Goal: Task Accomplishment & Management: Manage account settings

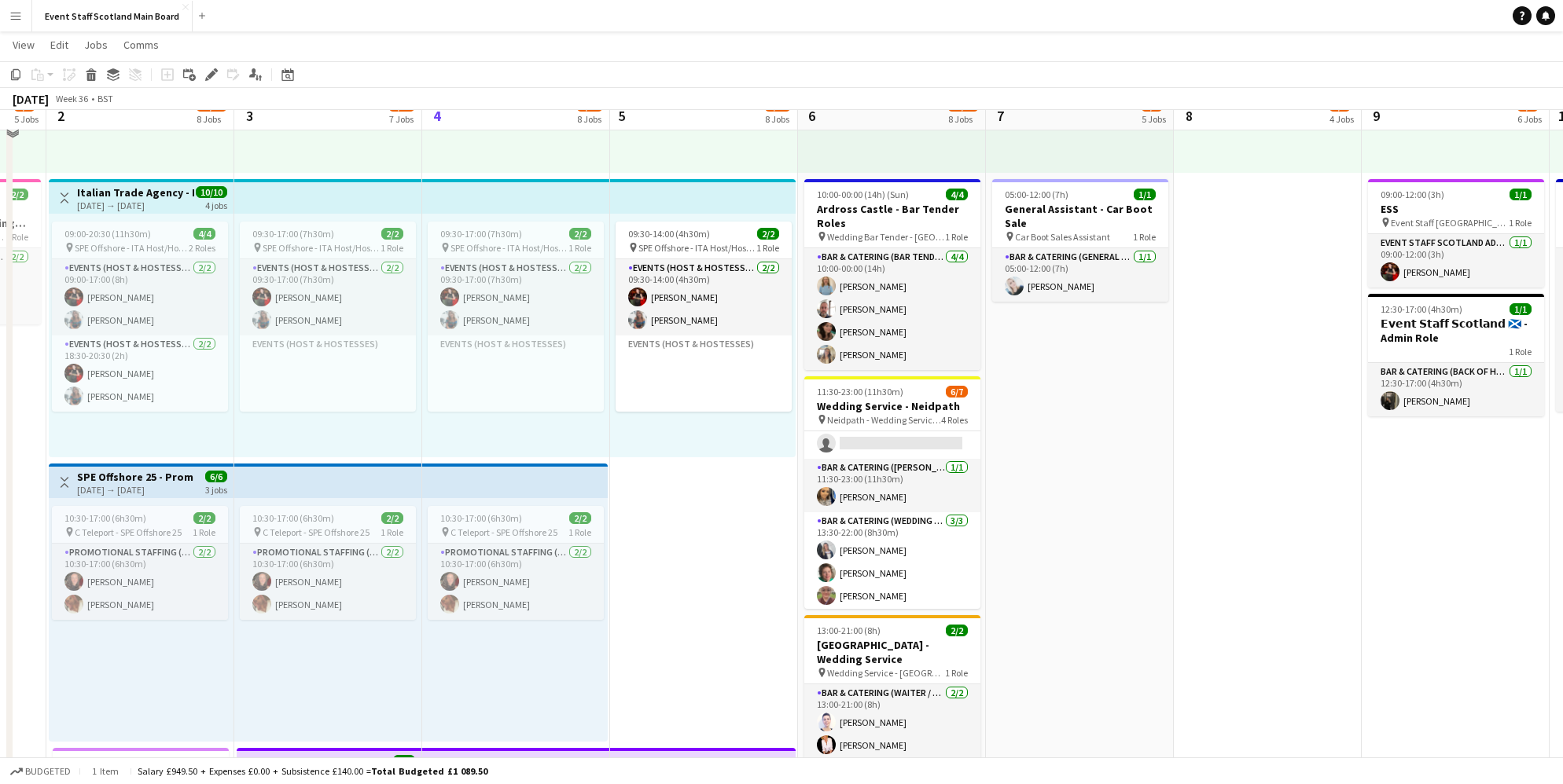
scroll to position [1124, 0]
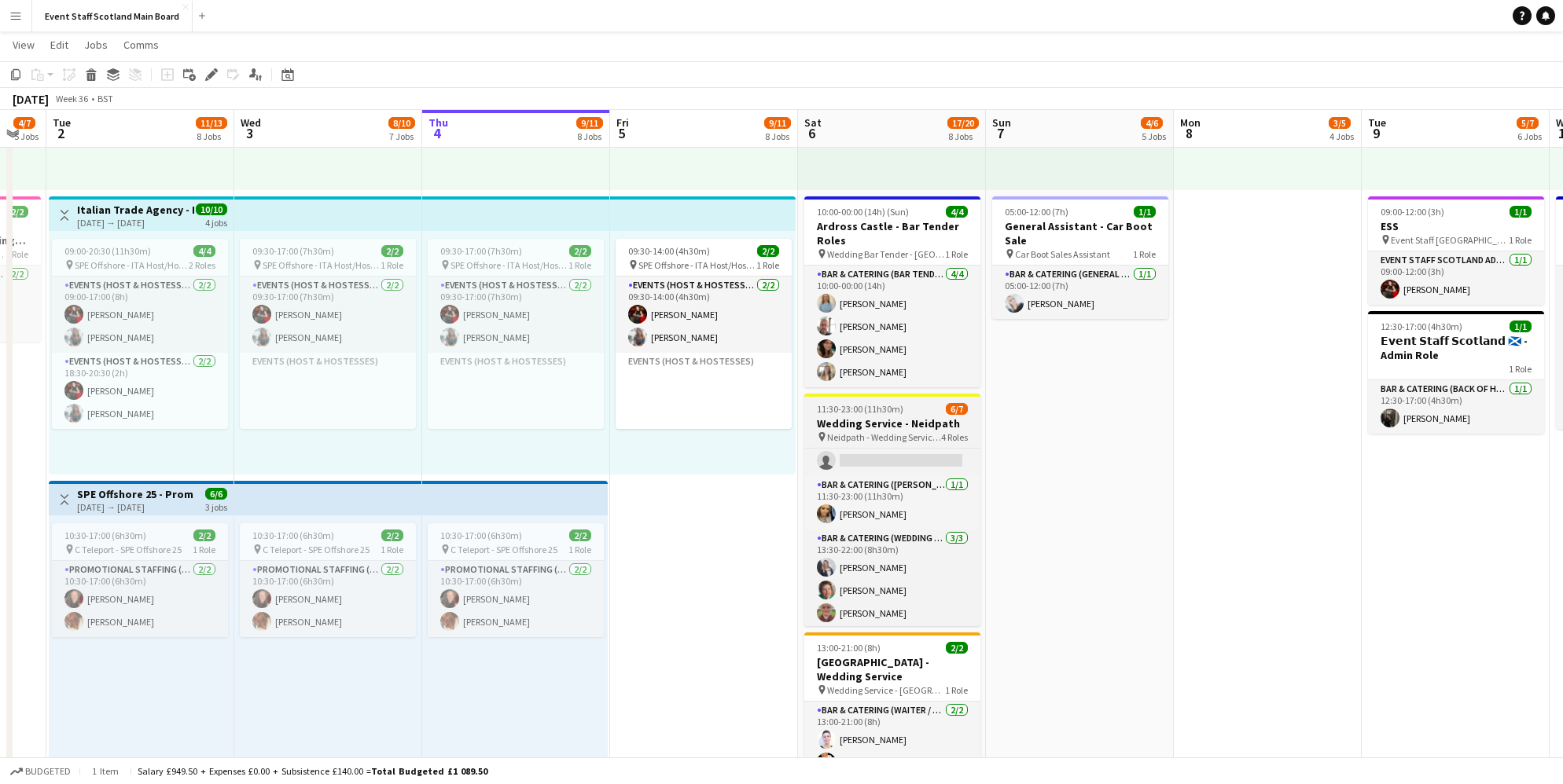
click at [914, 432] on span "Neidpath - Wedding Service Roles" at bounding box center [884, 438] width 114 height 12
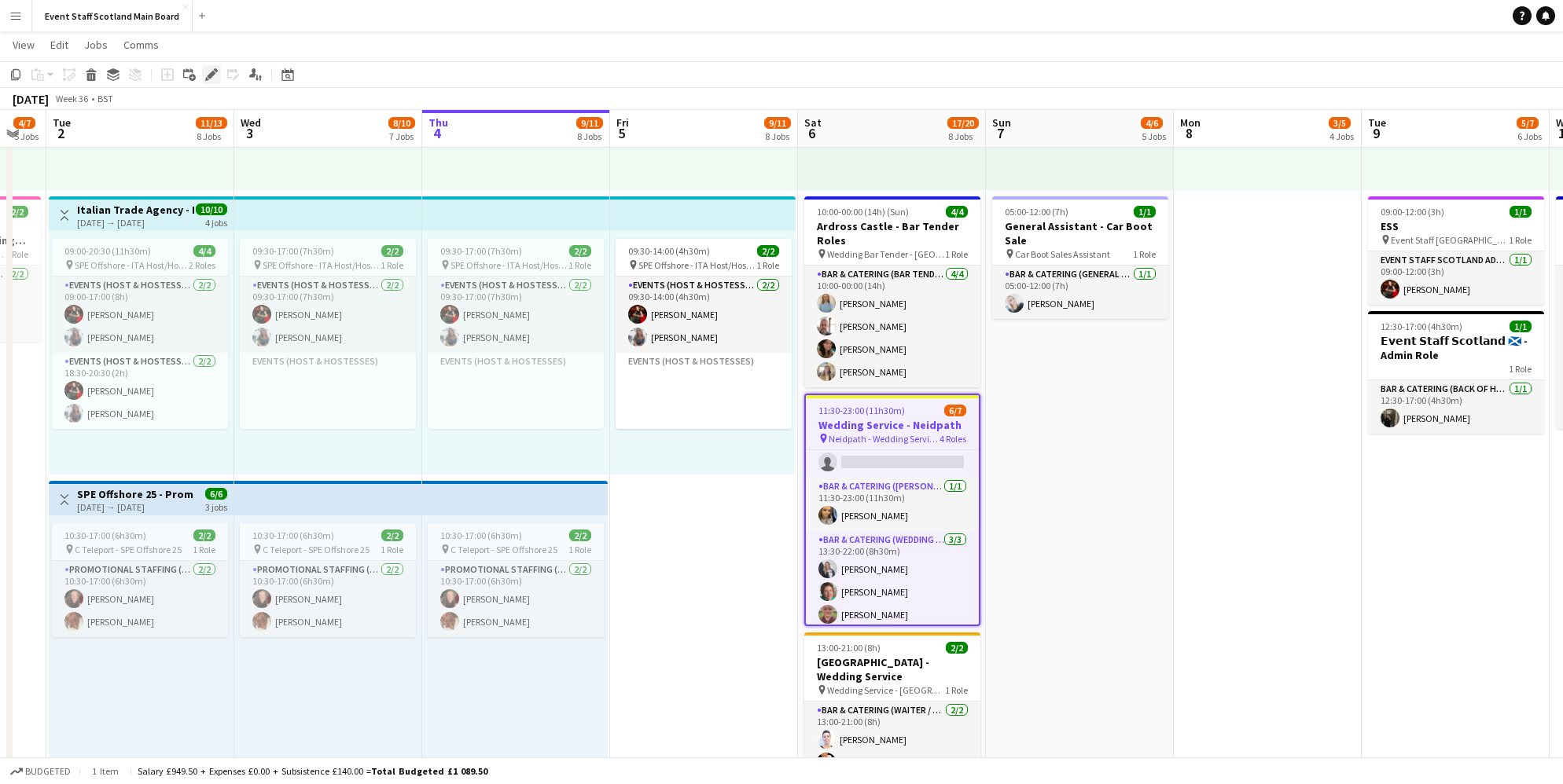
click at [214, 75] on icon "Edit" at bounding box center [211, 74] width 12 height 12
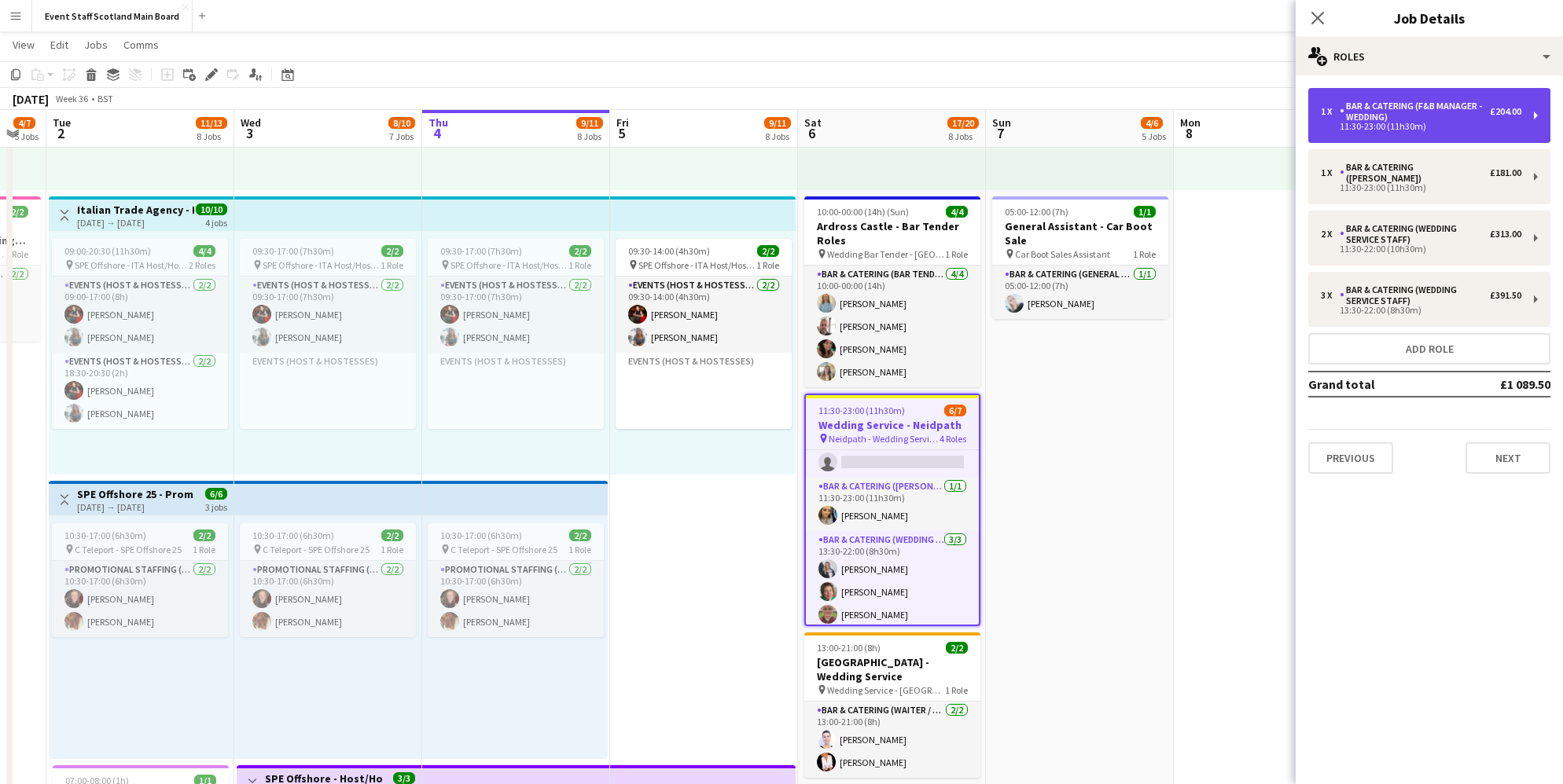
click at [1430, 105] on div "Bar & Catering (F&B Manager - Wedding)" at bounding box center [1414, 111] width 150 height 22
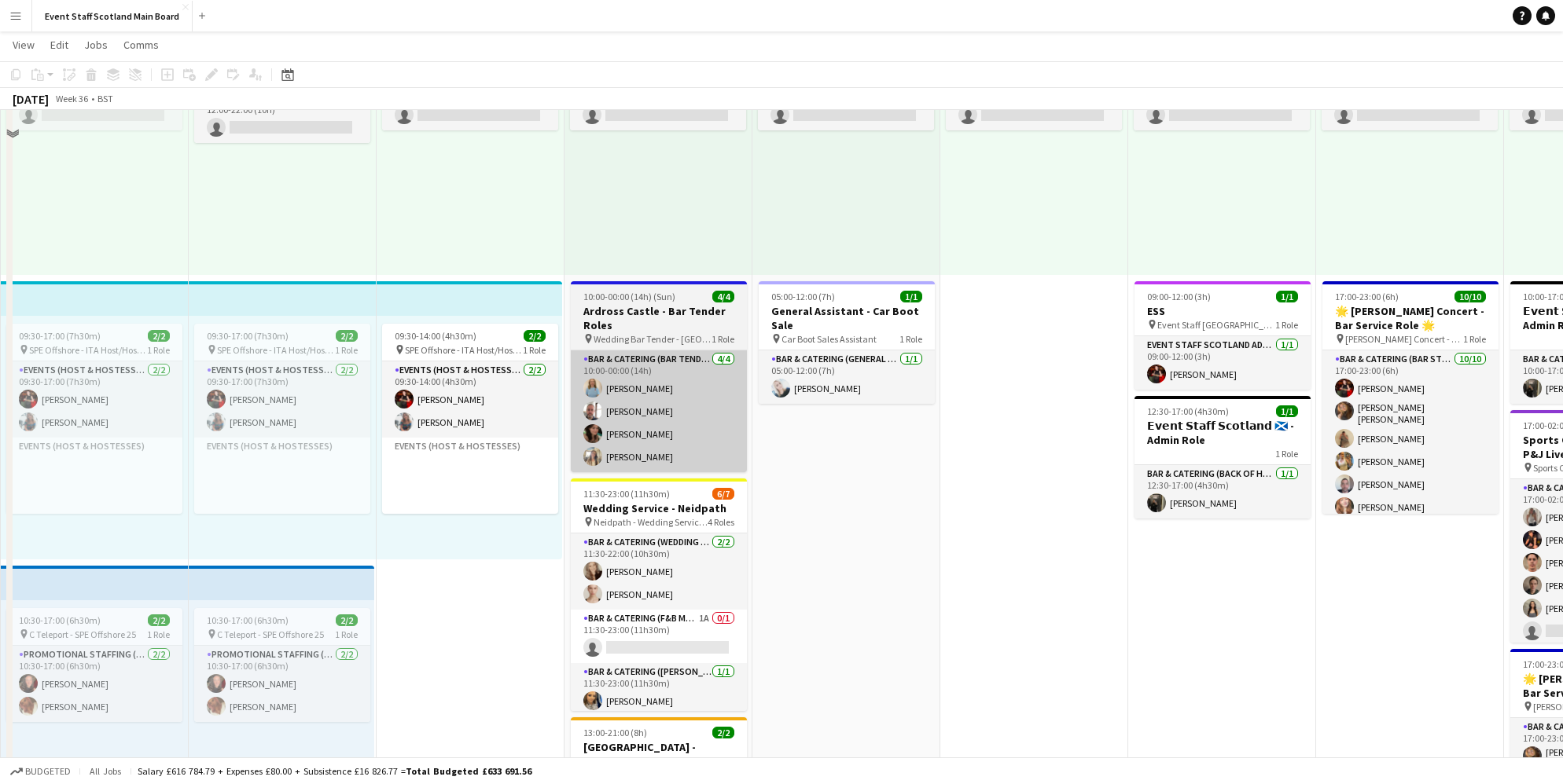
scroll to position [1099, 0]
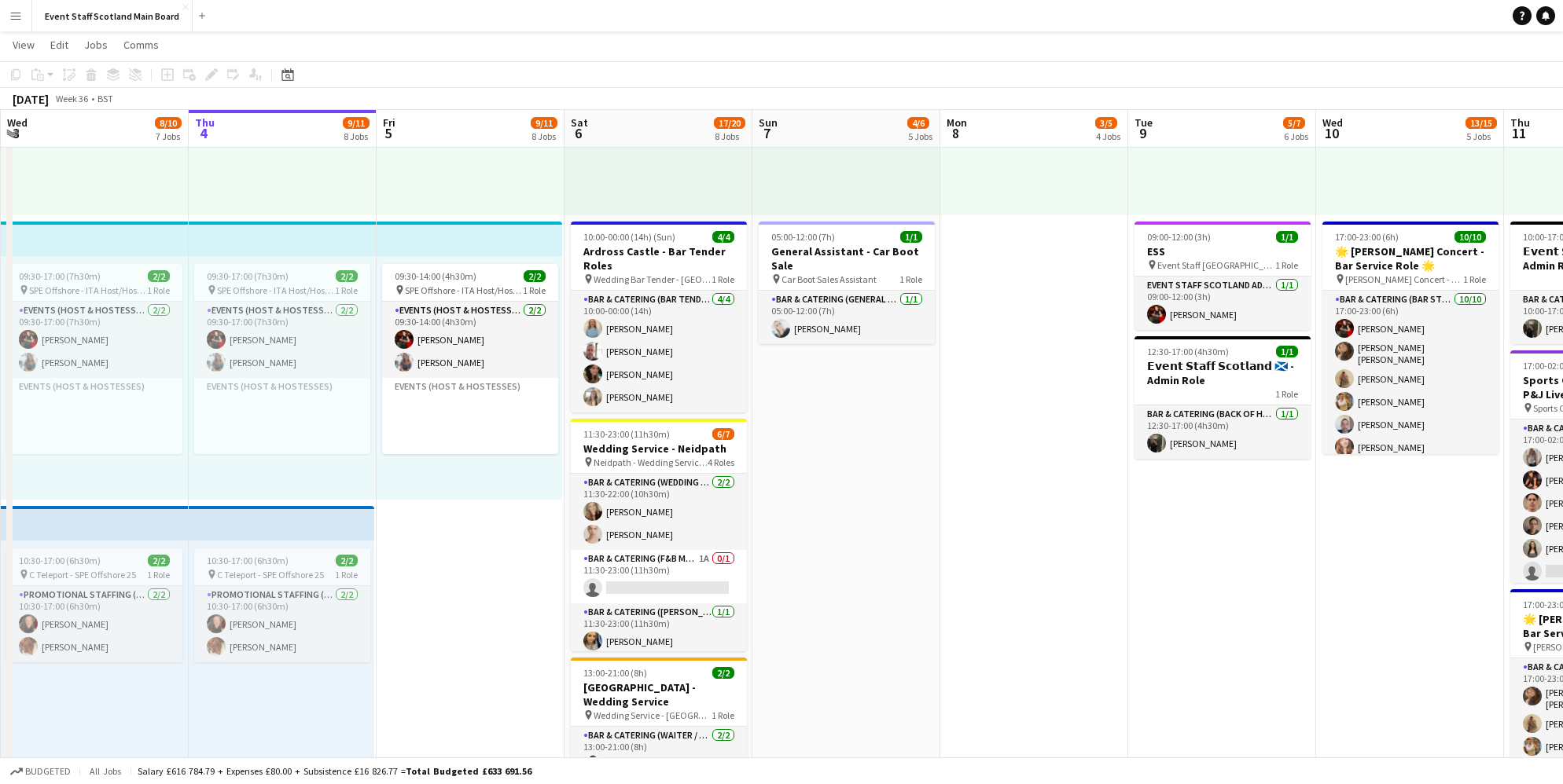
click at [706, 416] on app-date-cell "15:00-00:30 (9h30m) (Sun) 1/1 pin [GEOGRAPHIC_DATA] - Event/FOH Staff 1 Role Ba…" at bounding box center [659, 230] width 188 height 2306
click at [706, 436] on div "11:30-23:00 (11h30m) 6/7" at bounding box center [659, 434] width 176 height 12
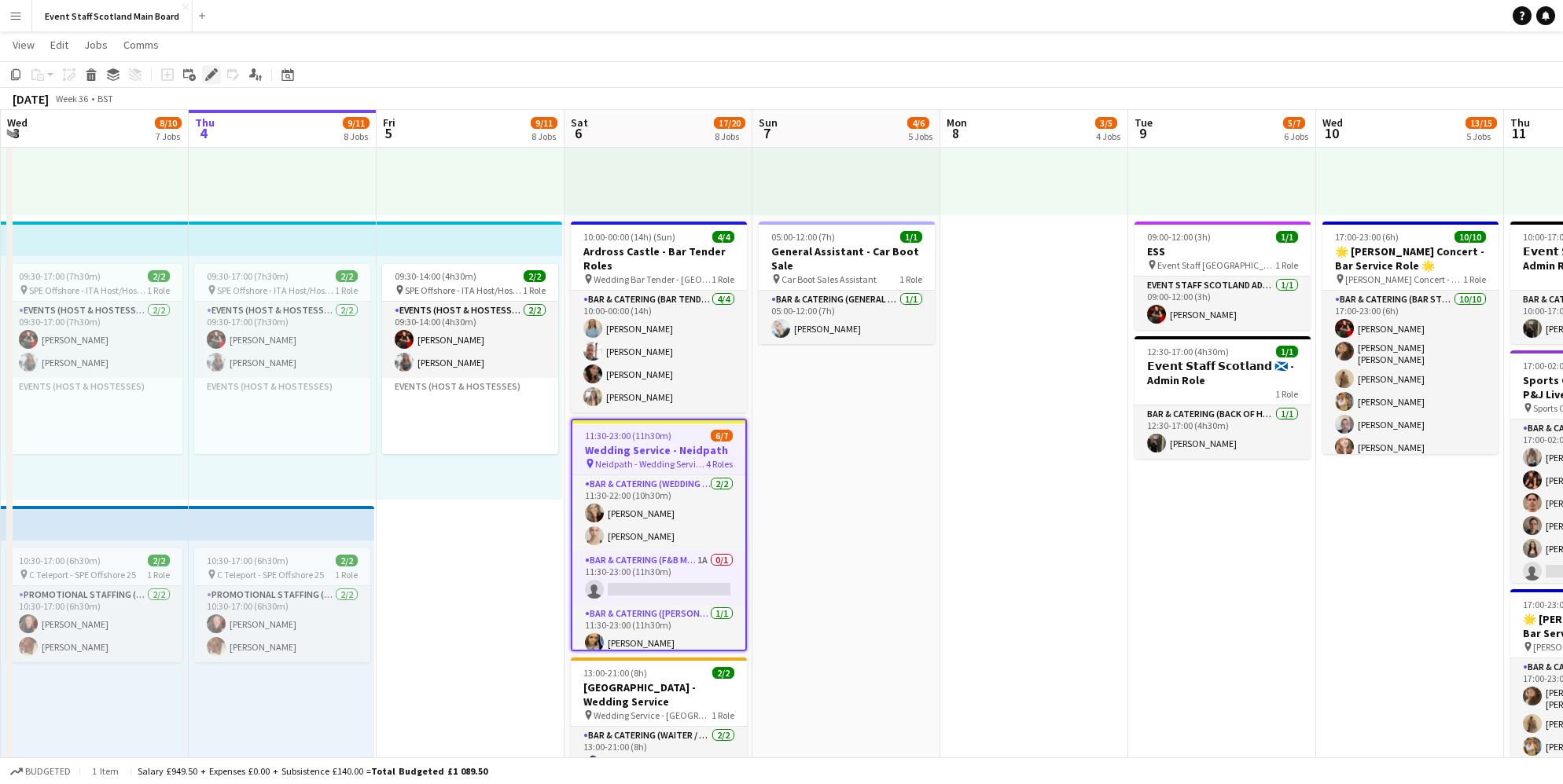
click at [212, 72] on icon at bounding box center [210, 75] width 9 height 9
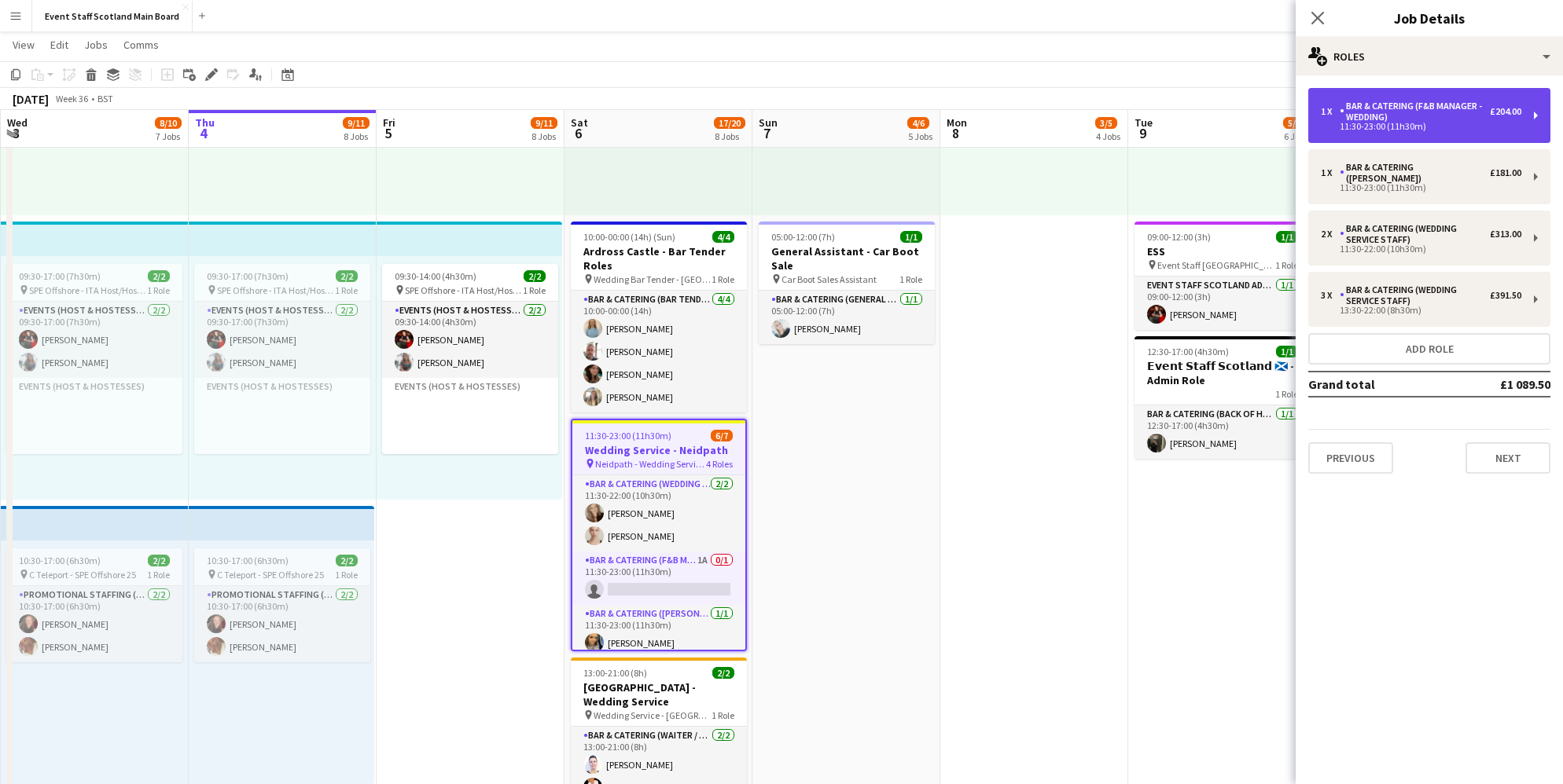
click at [1503, 119] on div "1 x Bar & Catering (F&B Manager - Wedding) £204.00" at bounding box center [1421, 111] width 201 height 22
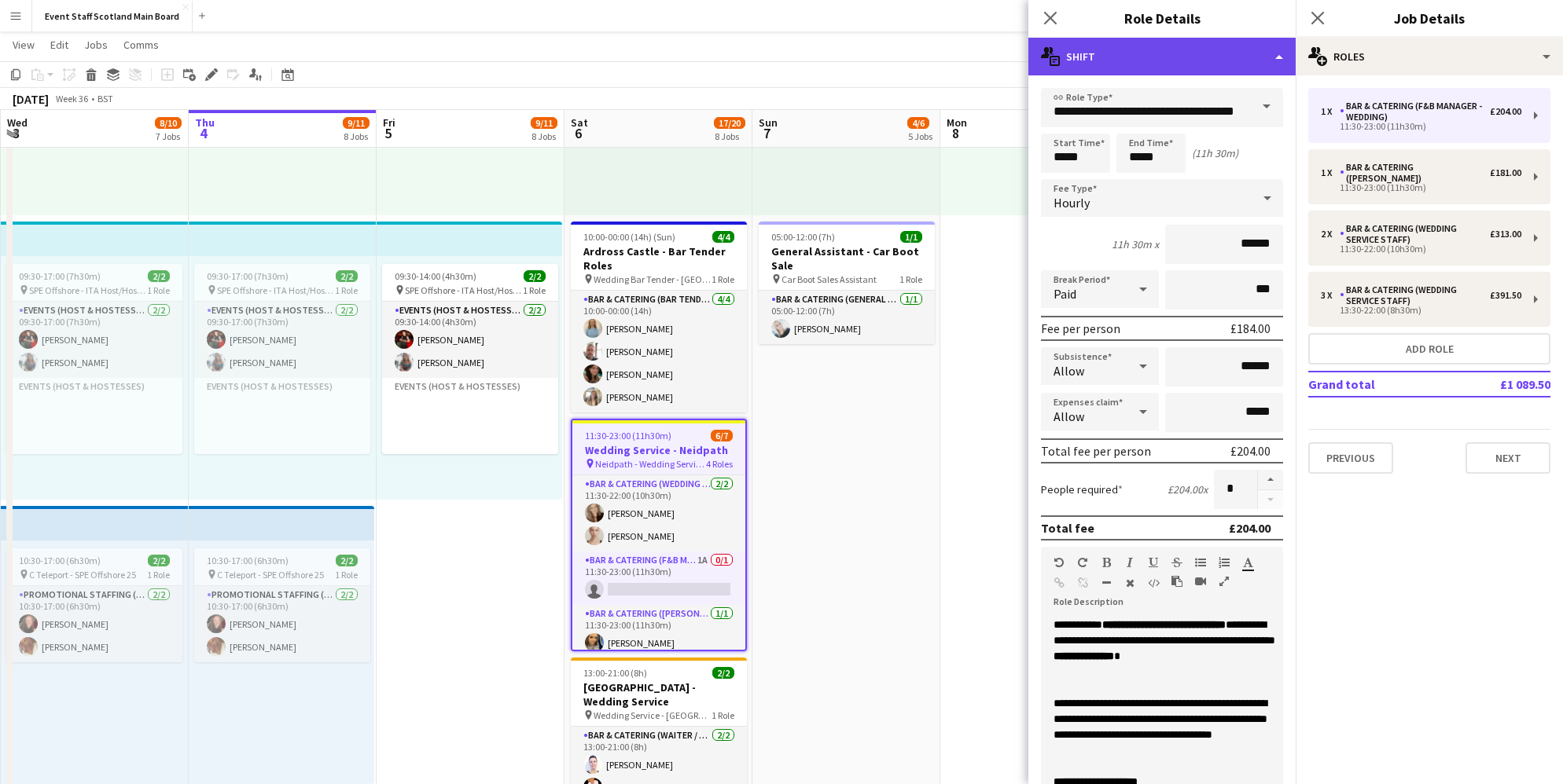
click at [1279, 58] on div "multiple-actions-text Shift" at bounding box center [1162, 56] width 267 height 37
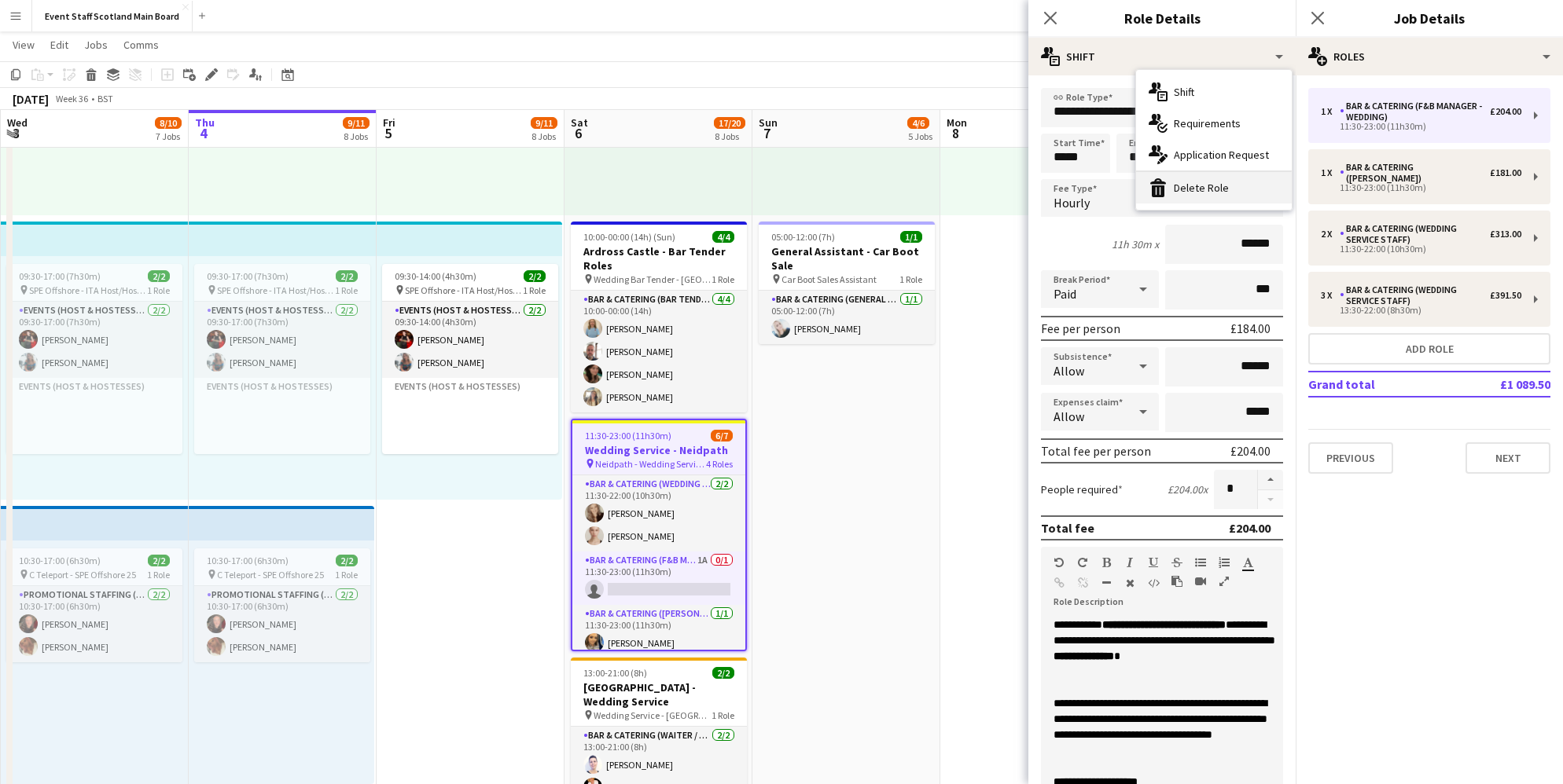
click at [1230, 184] on div "bin-2 Delete Role" at bounding box center [1214, 187] width 156 height 32
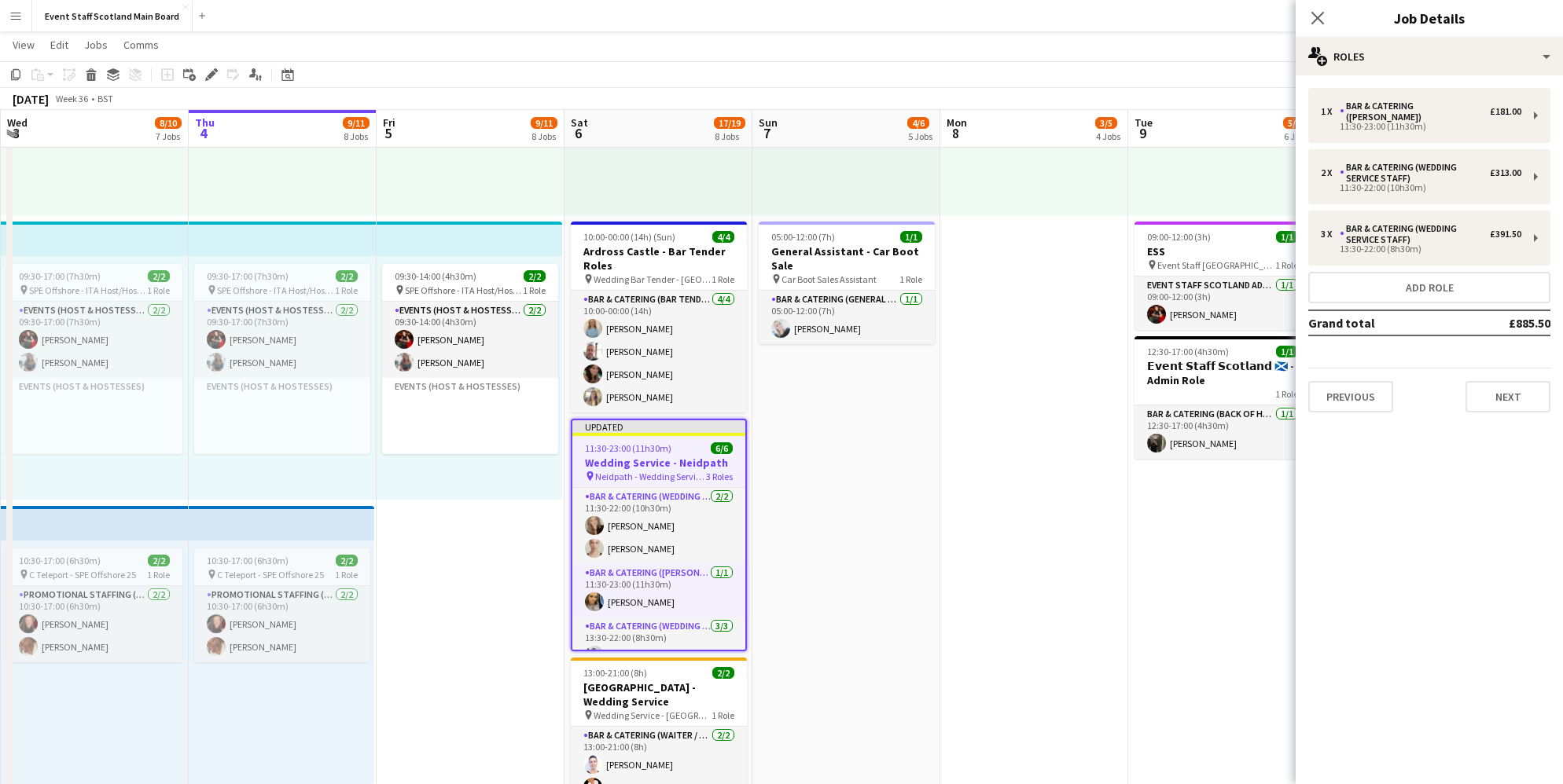
click at [1048, 88] on div "[DATE] Week 36 • BST Publish 1 job Revert 1 job" at bounding box center [782, 99] width 1563 height 22
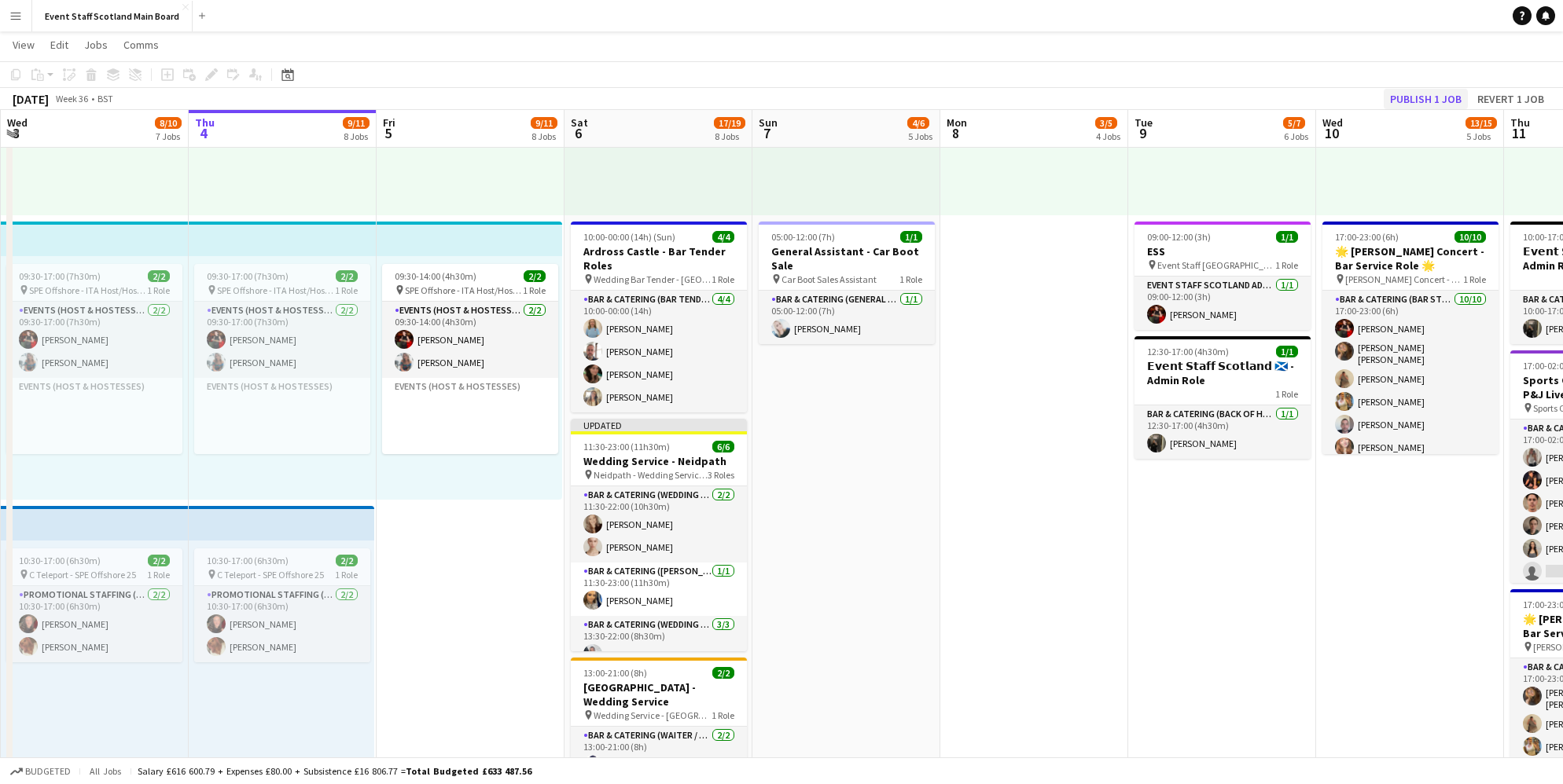
click at [1419, 99] on button "Publish 1 job" at bounding box center [1426, 99] width 84 height 20
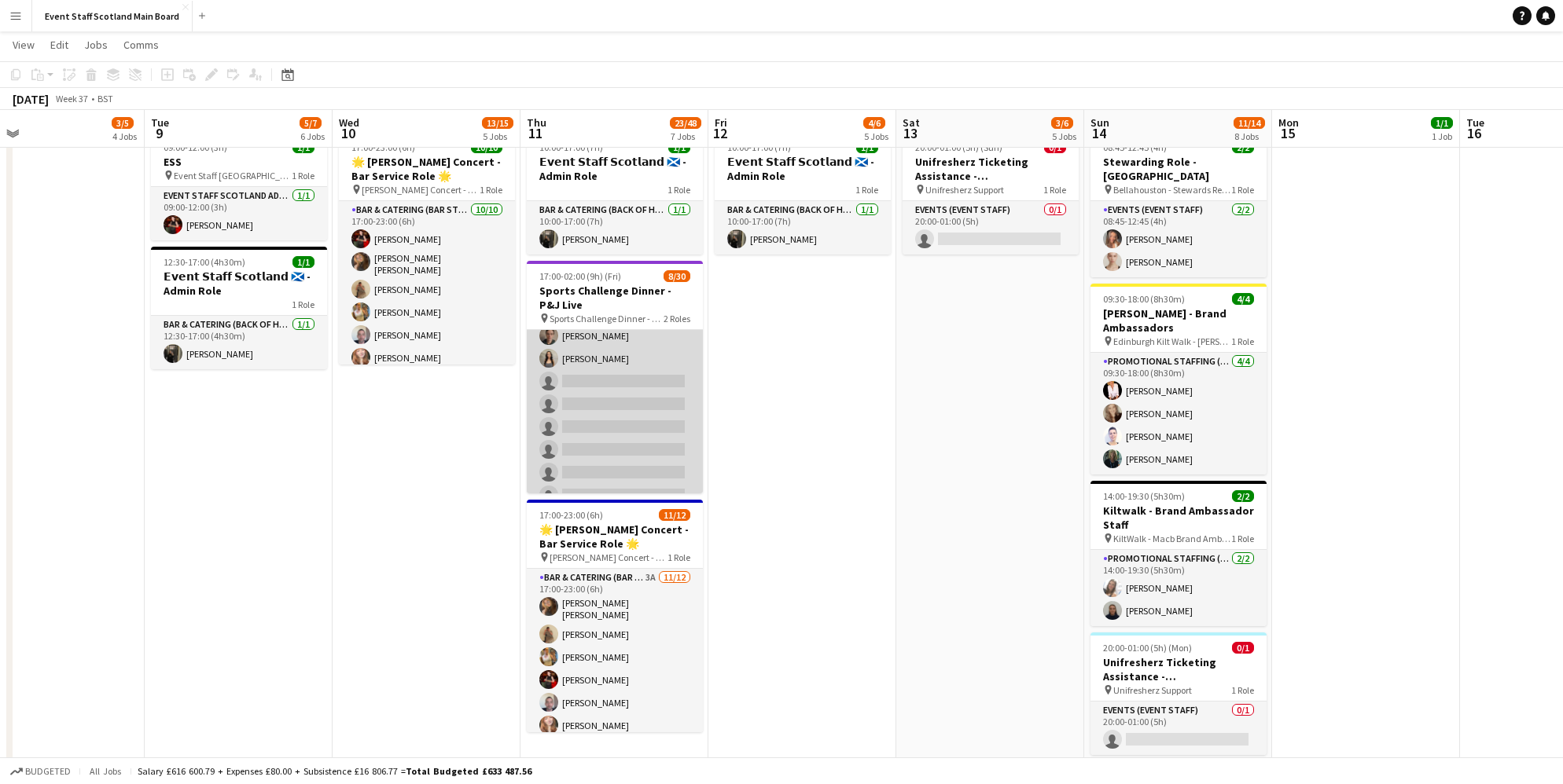
scroll to position [0, 0]
click at [627, 337] on app-card-role "Bar & Catering (Bar Staff) 6A [DATE] 17:00-02:00 (9h) [PERSON_NAME] [PERSON_NAM…" at bounding box center [614, 573] width 176 height 487
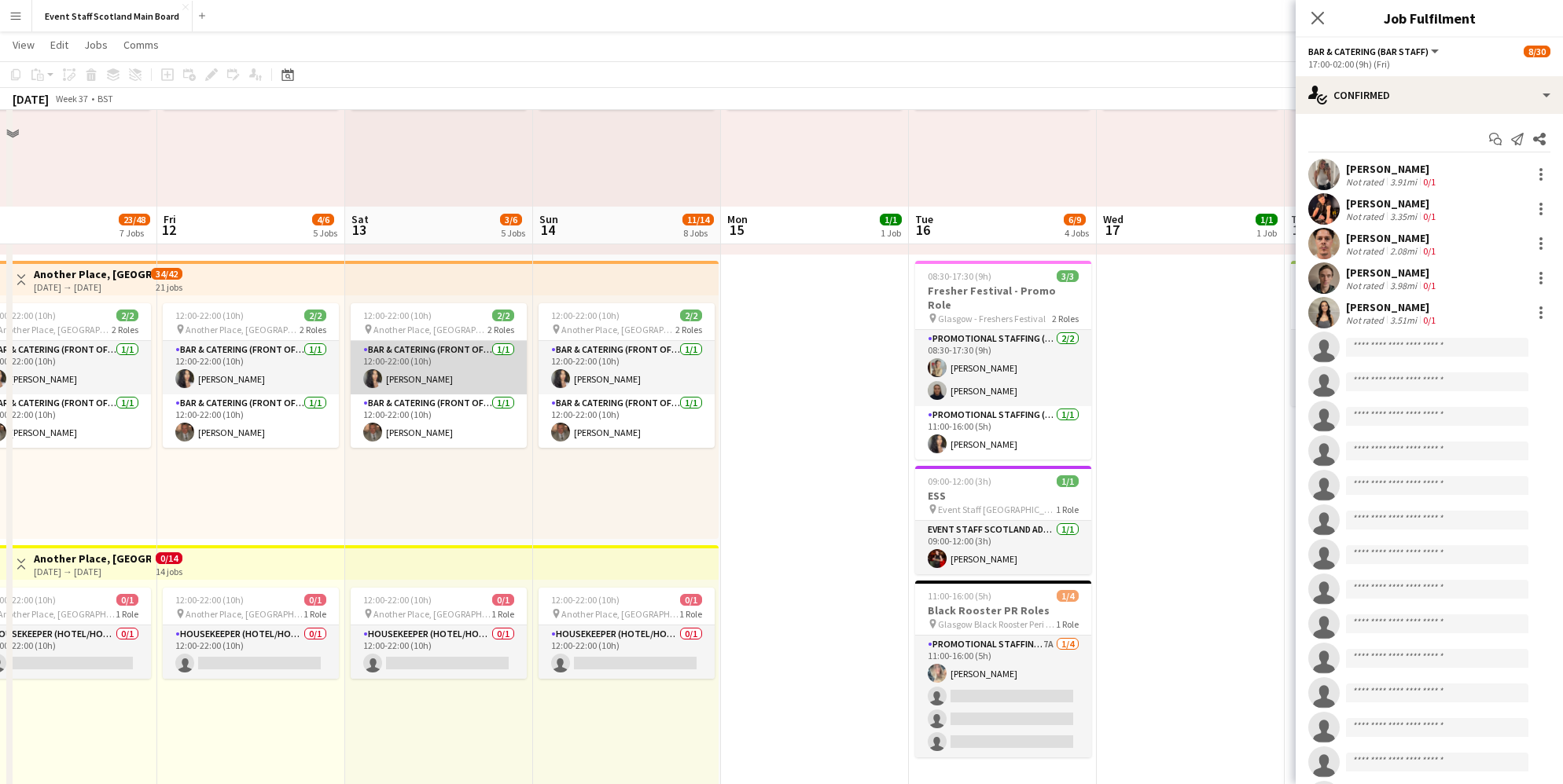
scroll to position [588, 0]
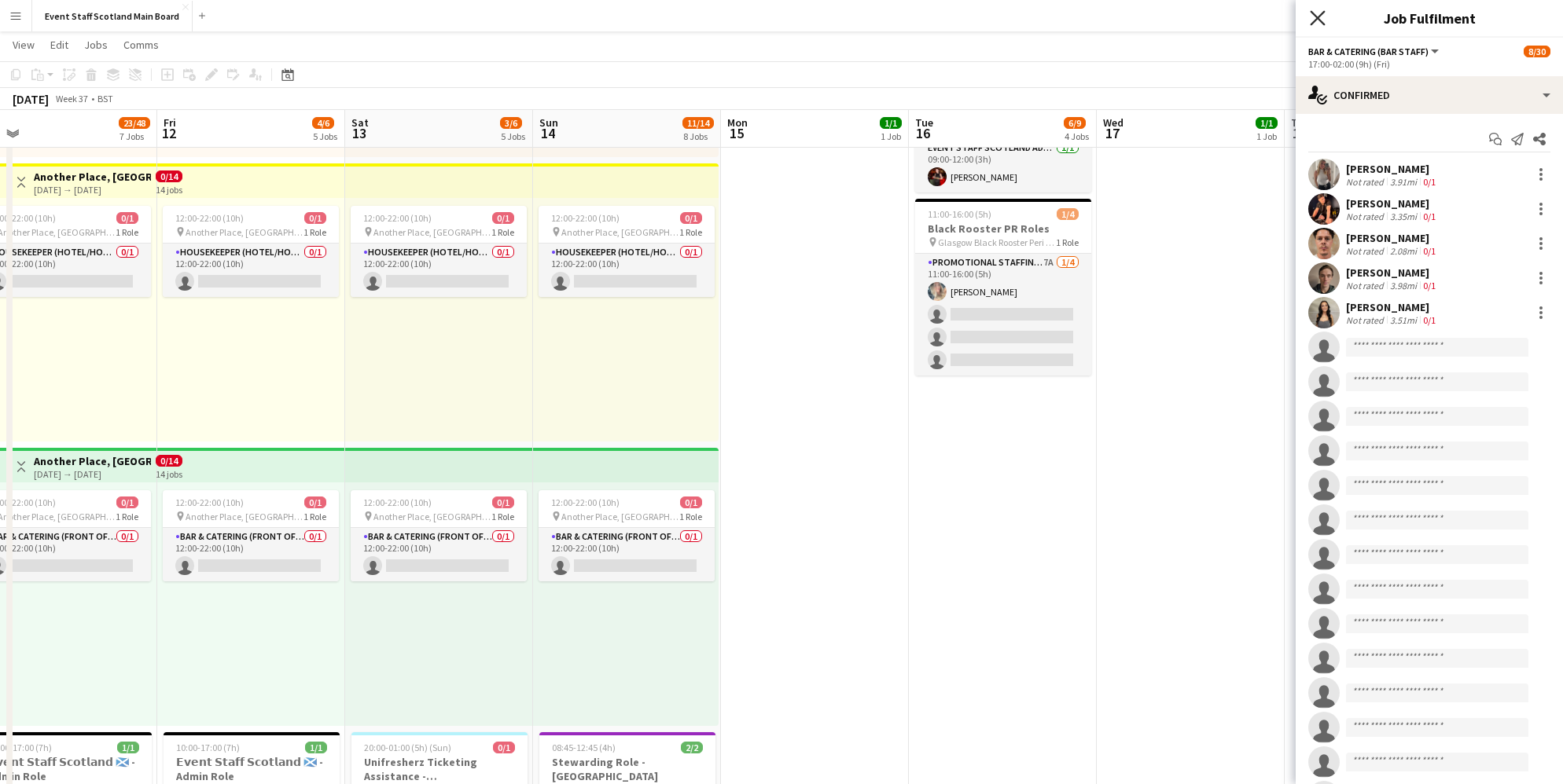
click at [1315, 15] on icon at bounding box center [1317, 18] width 15 height 15
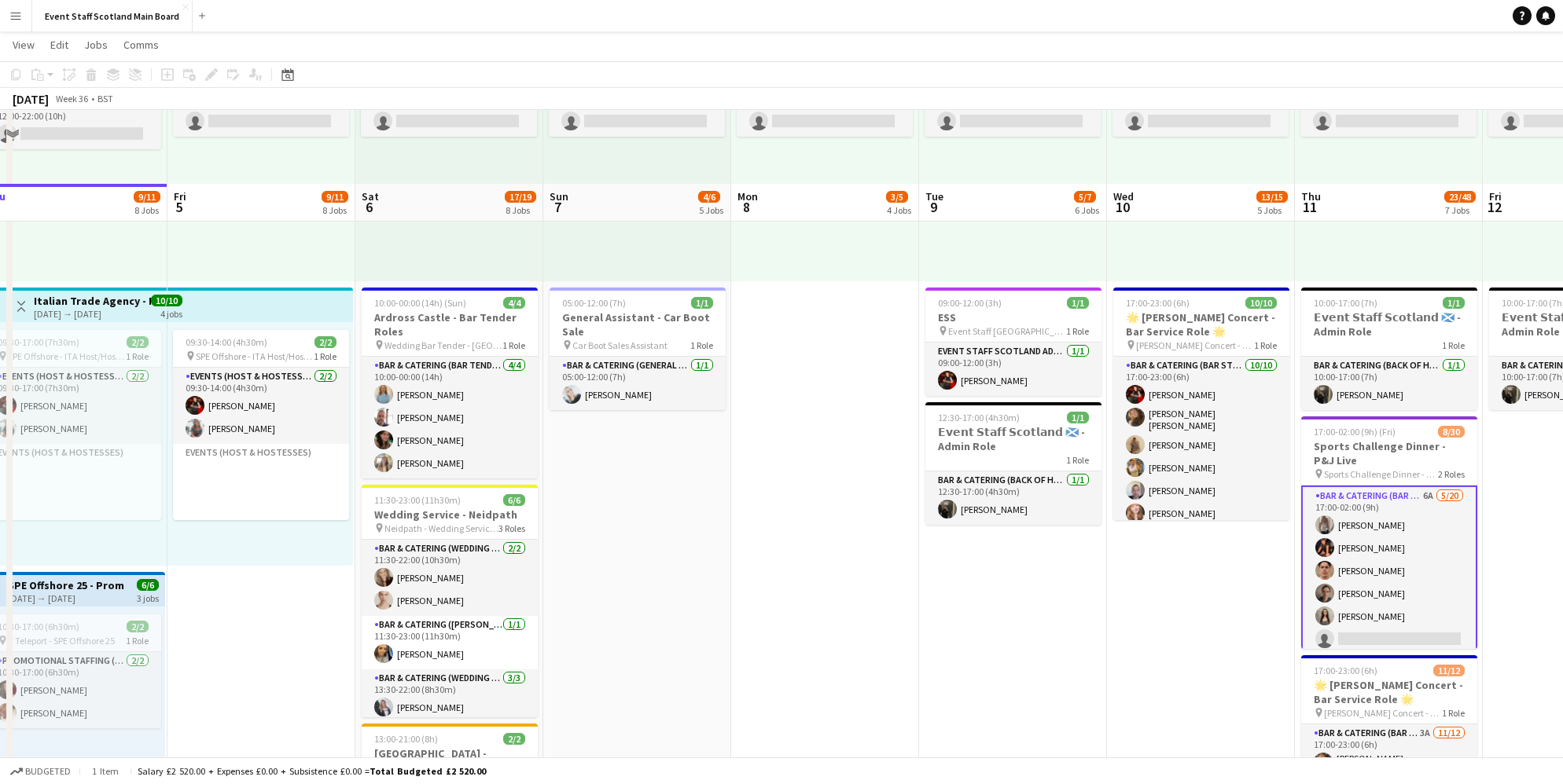
scroll to position [1114, 0]
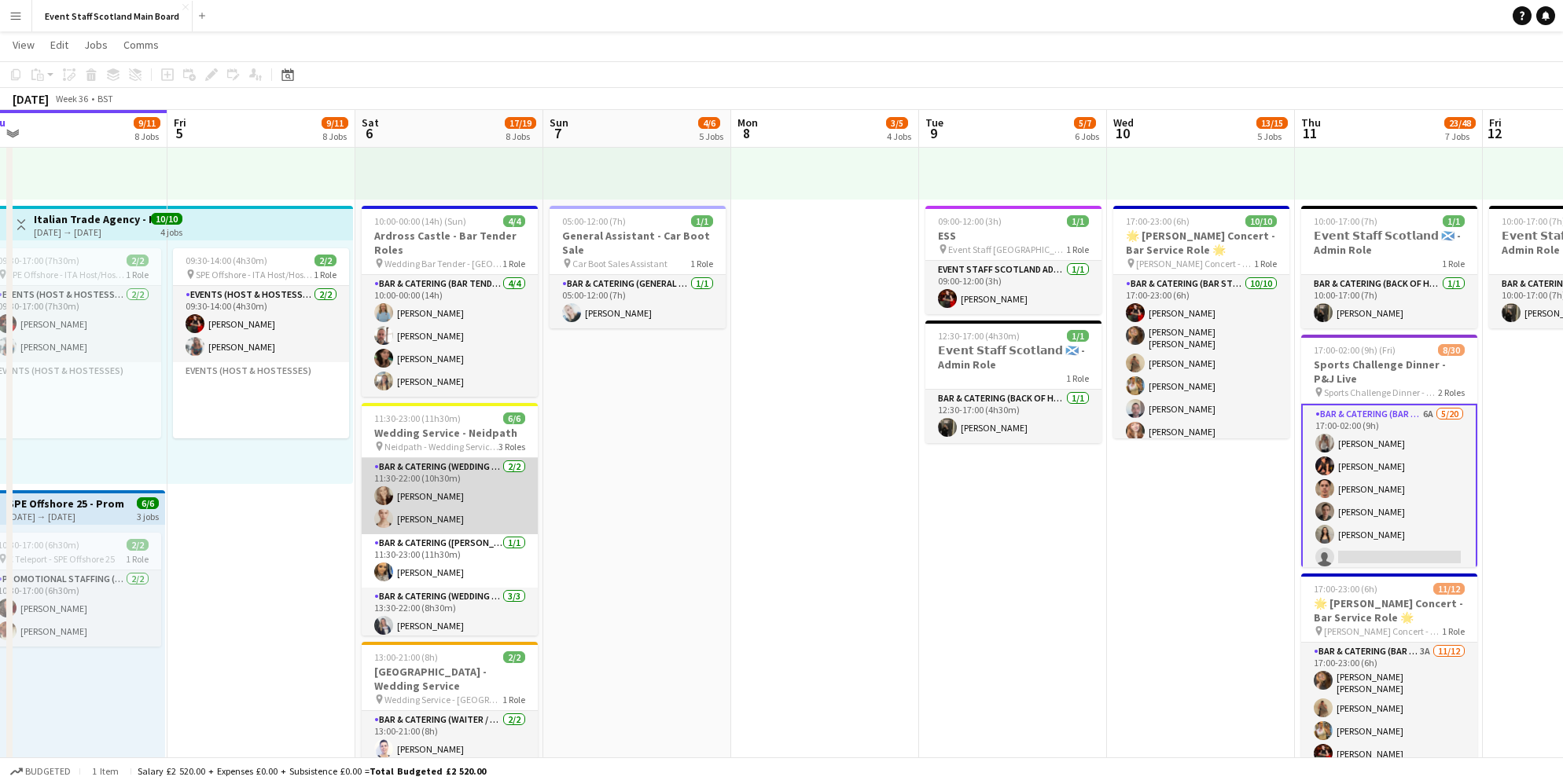
click at [498, 480] on app-card-role "Bar & Catering (Wedding Service Staff) [DATE] 11:30-22:00 (10h30m) [PERSON_NAME…" at bounding box center [449, 495] width 176 height 76
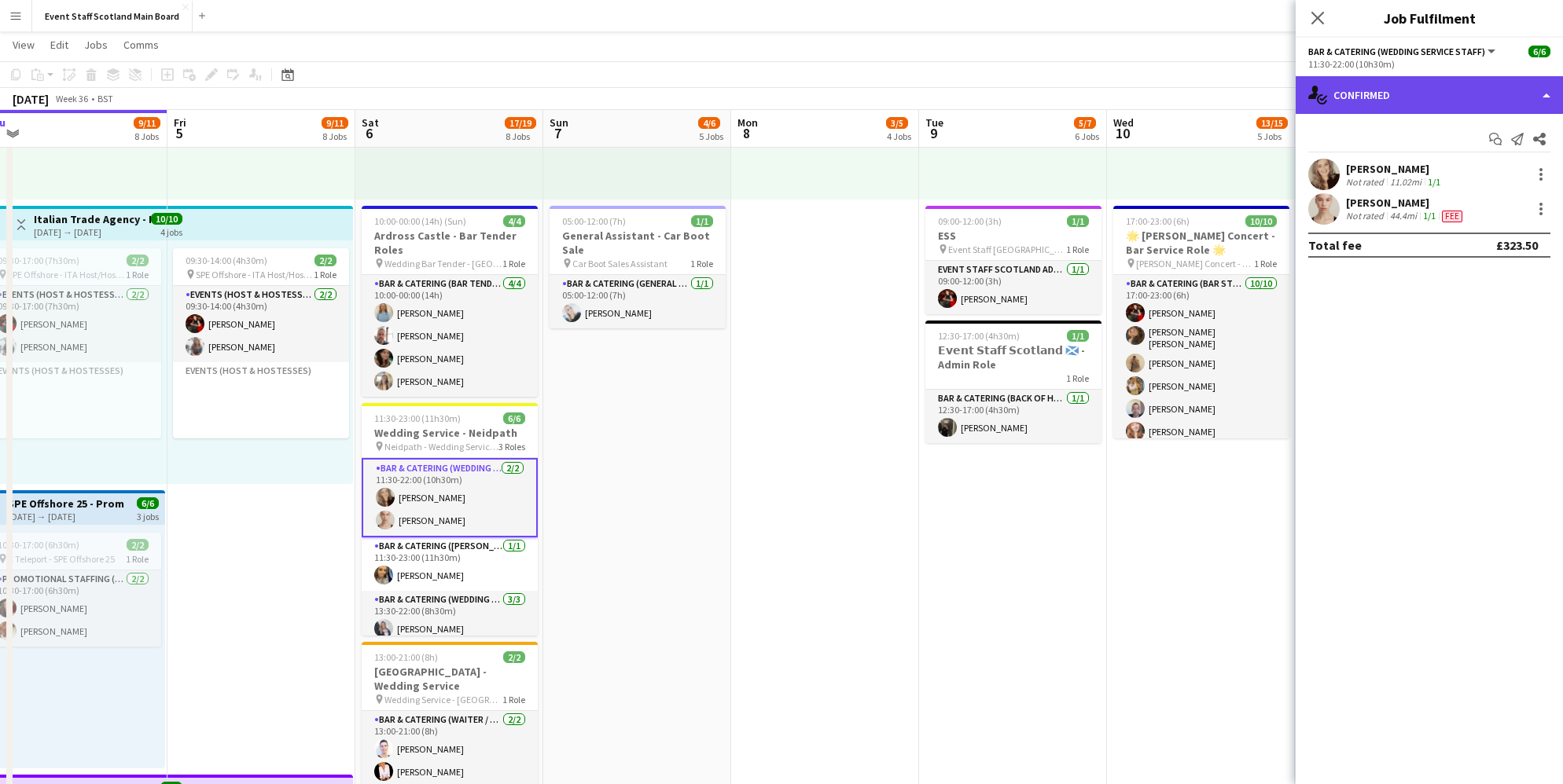
click at [1407, 85] on div "single-neutral-actions-check-2 Confirmed" at bounding box center [1430, 94] width 267 height 37
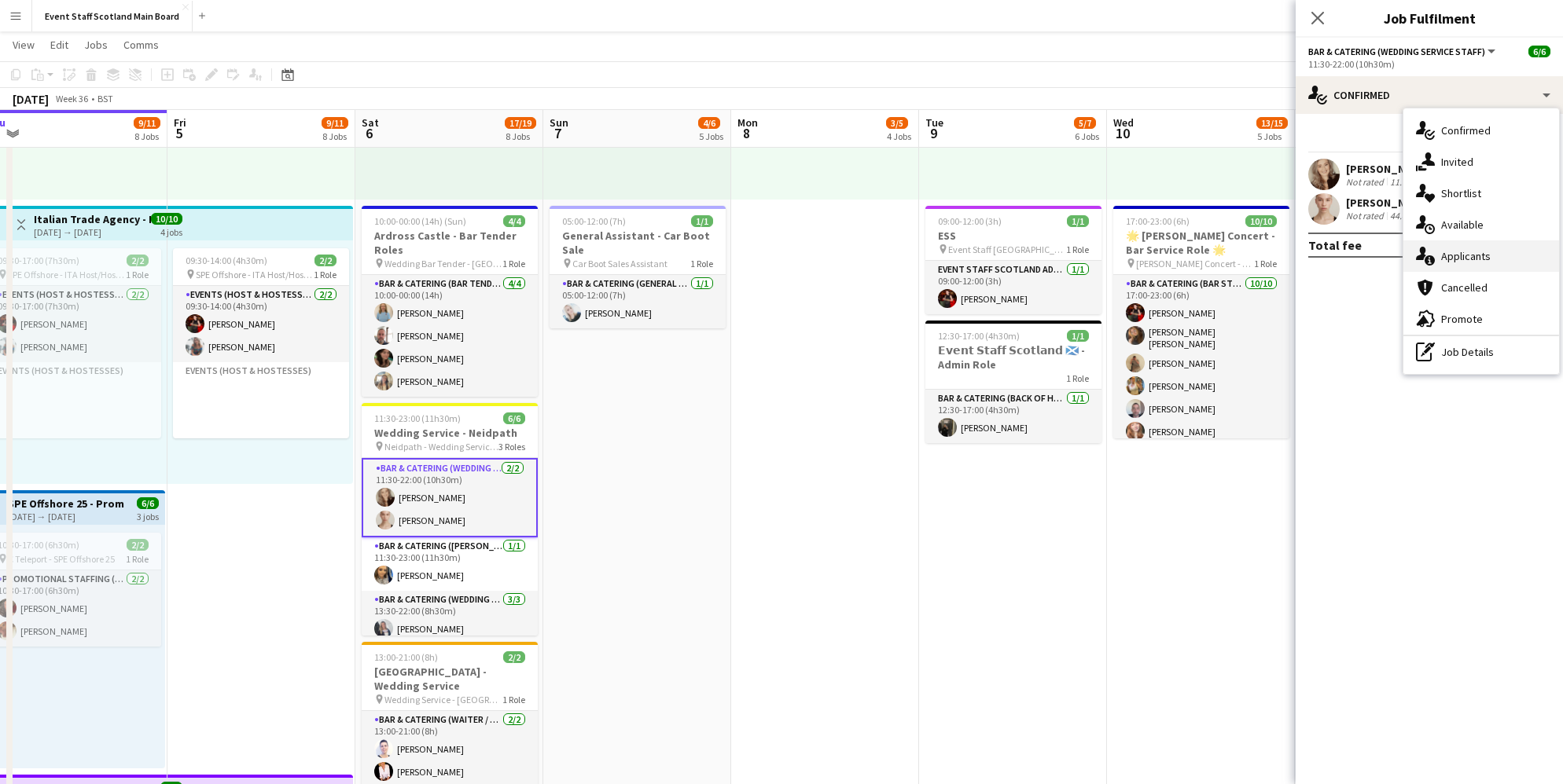
click at [1467, 255] on span "Applicants" at bounding box center [1466, 256] width 50 height 14
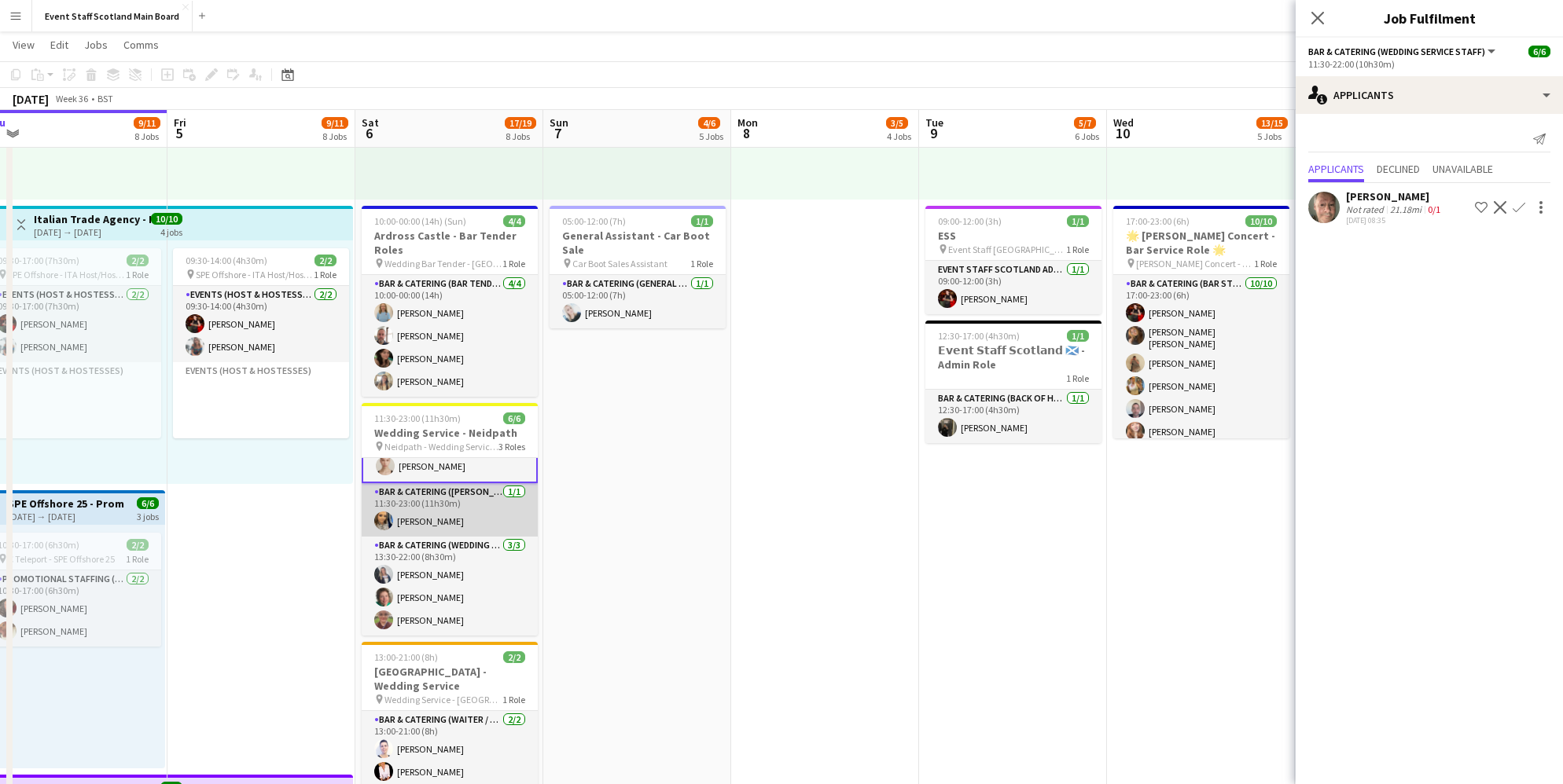
scroll to position [54, 0]
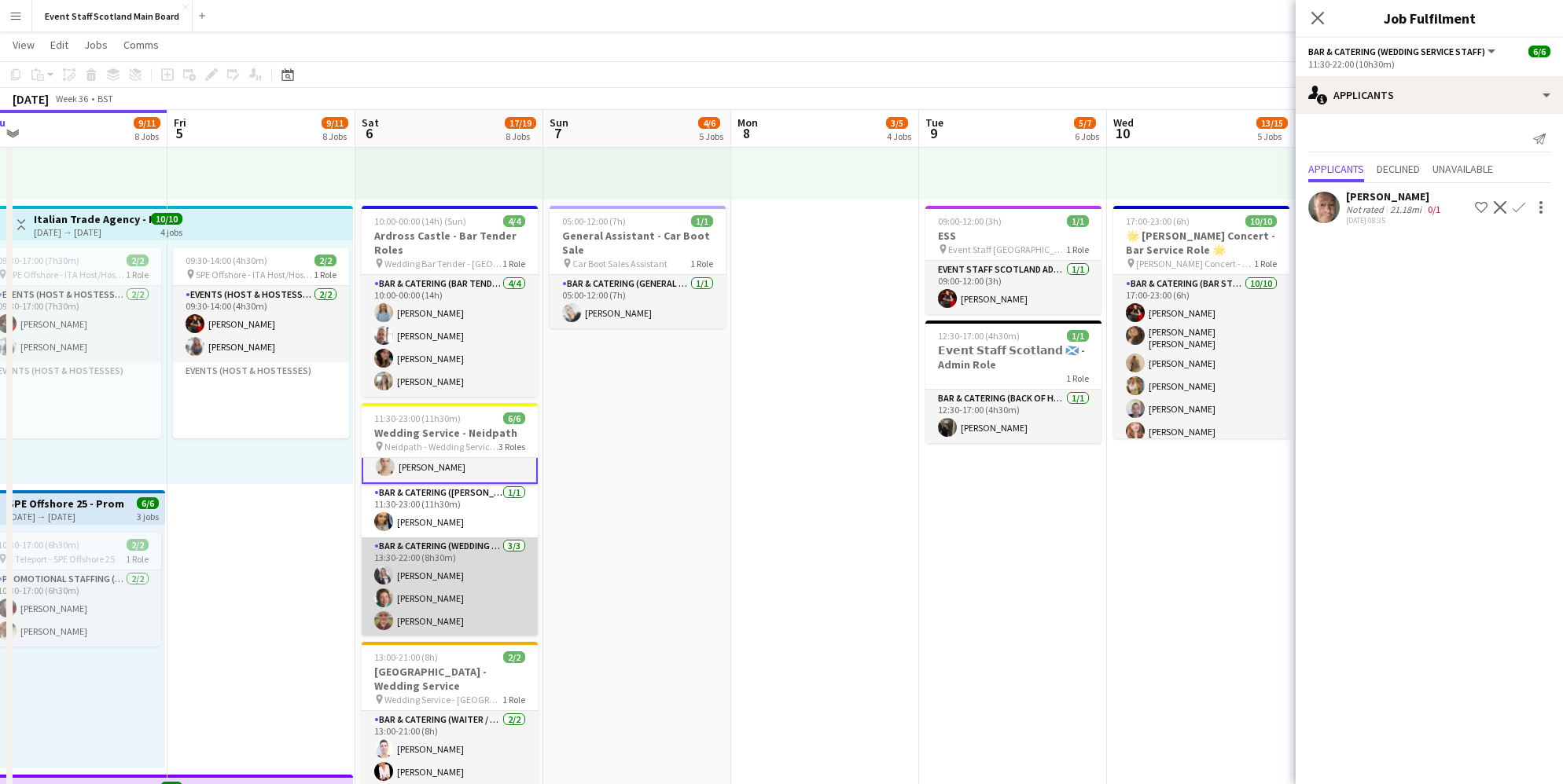
click at [484, 592] on app-card-role "Bar & Catering (Wedding Service Staff) [DATE] 13:30-22:00 (8h30m) [PERSON_NAME]…" at bounding box center [449, 586] width 176 height 99
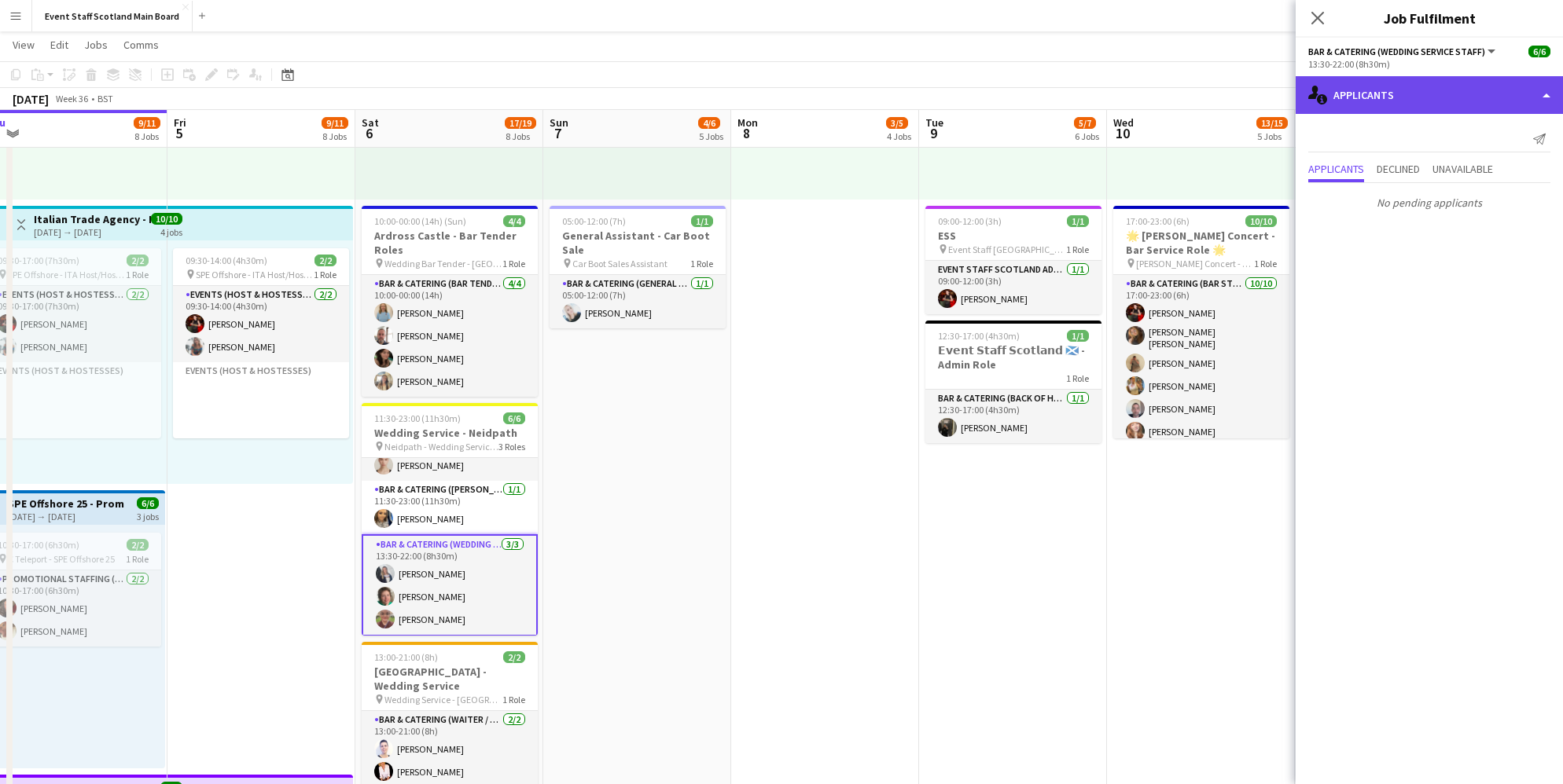
click at [1485, 103] on div "single-neutral-actions-information Applicants" at bounding box center [1430, 94] width 267 height 37
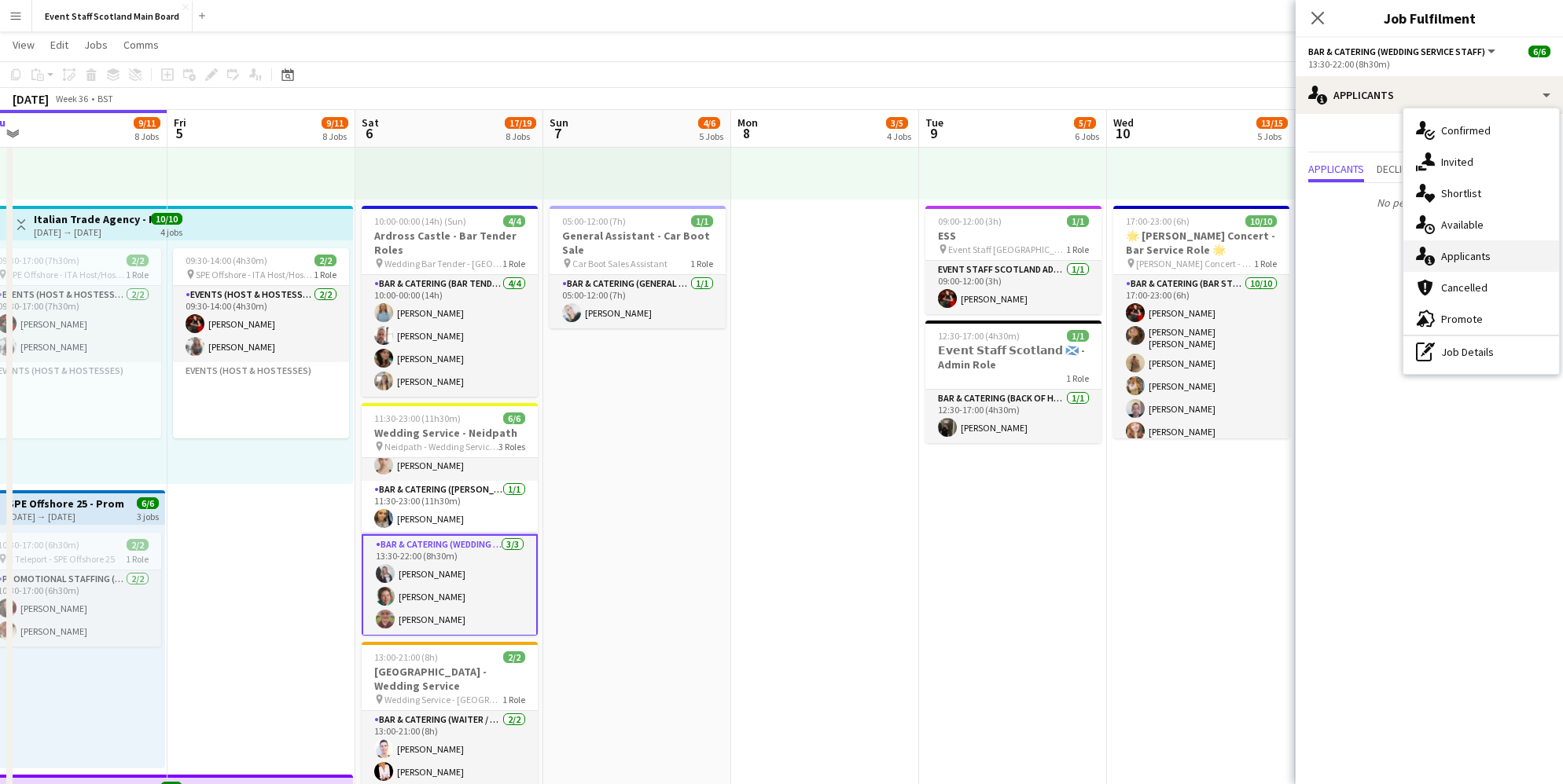
click at [1481, 257] on span "Applicants" at bounding box center [1466, 256] width 50 height 14
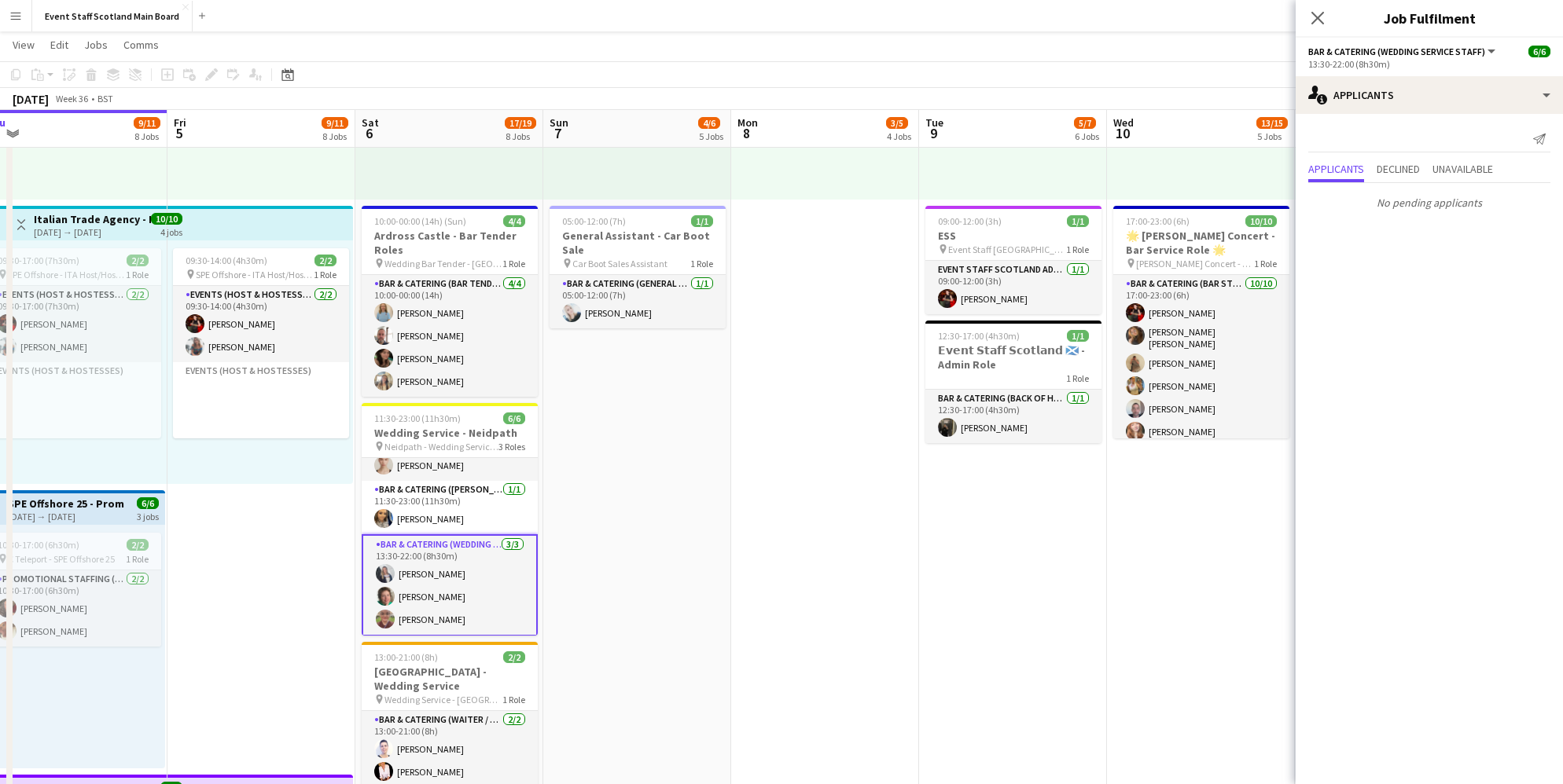
click at [478, 589] on app-card-role "Bar & Catering (Wedding Service Staff) [DATE] 13:30-22:00 (8h30m) [PERSON_NAME]…" at bounding box center [449, 585] width 176 height 102
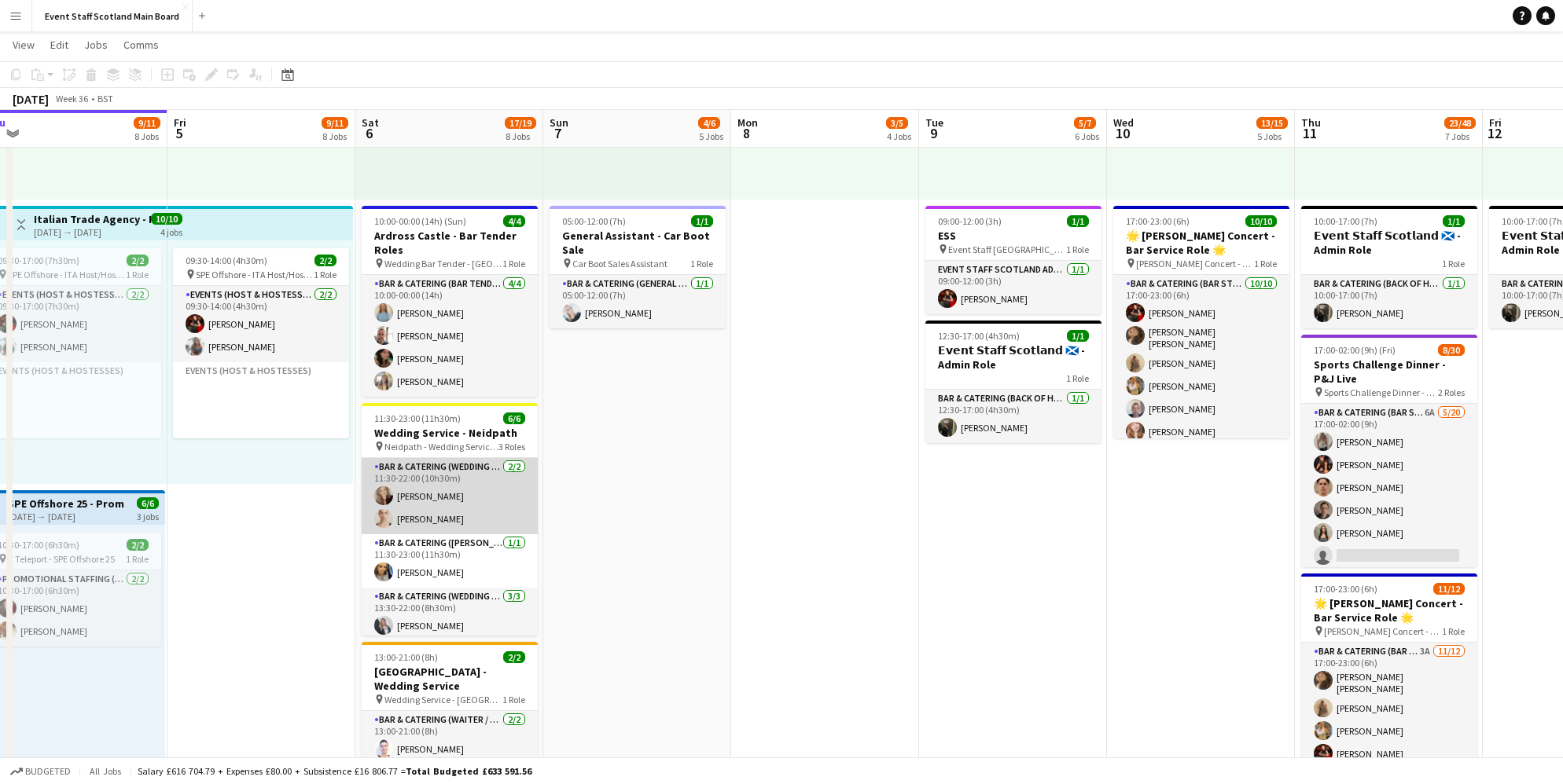
scroll to position [0, 0]
click at [445, 507] on app-card-role "Bar & Catering (Wedding Service Staff) [DATE] 11:30-22:00 (10h30m) [PERSON_NAME…" at bounding box center [449, 495] width 176 height 76
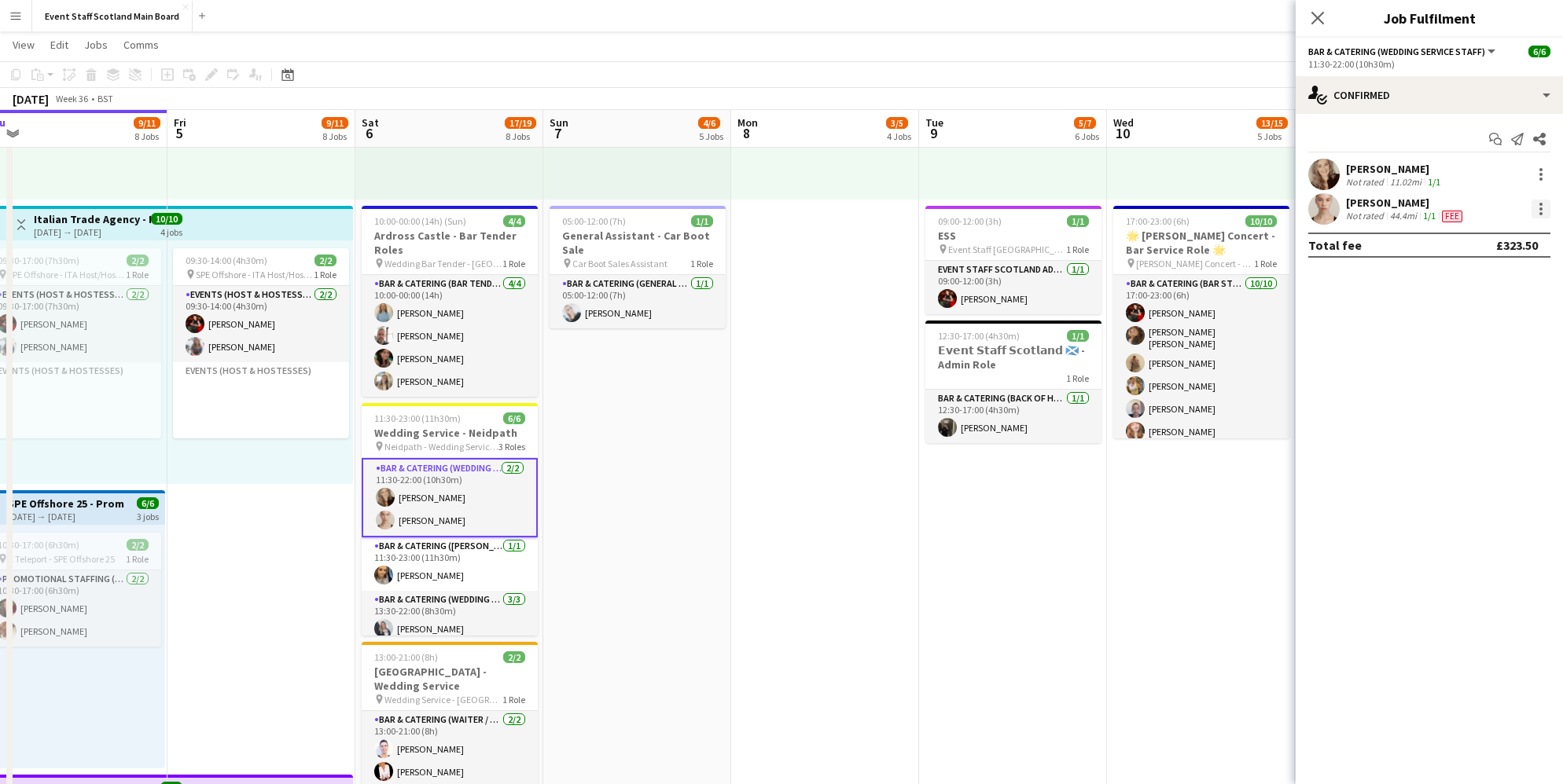
click at [1536, 209] on div at bounding box center [1541, 209] width 19 height 19
click at [1477, 386] on span "Remove" at bounding box center [1463, 388] width 47 height 13
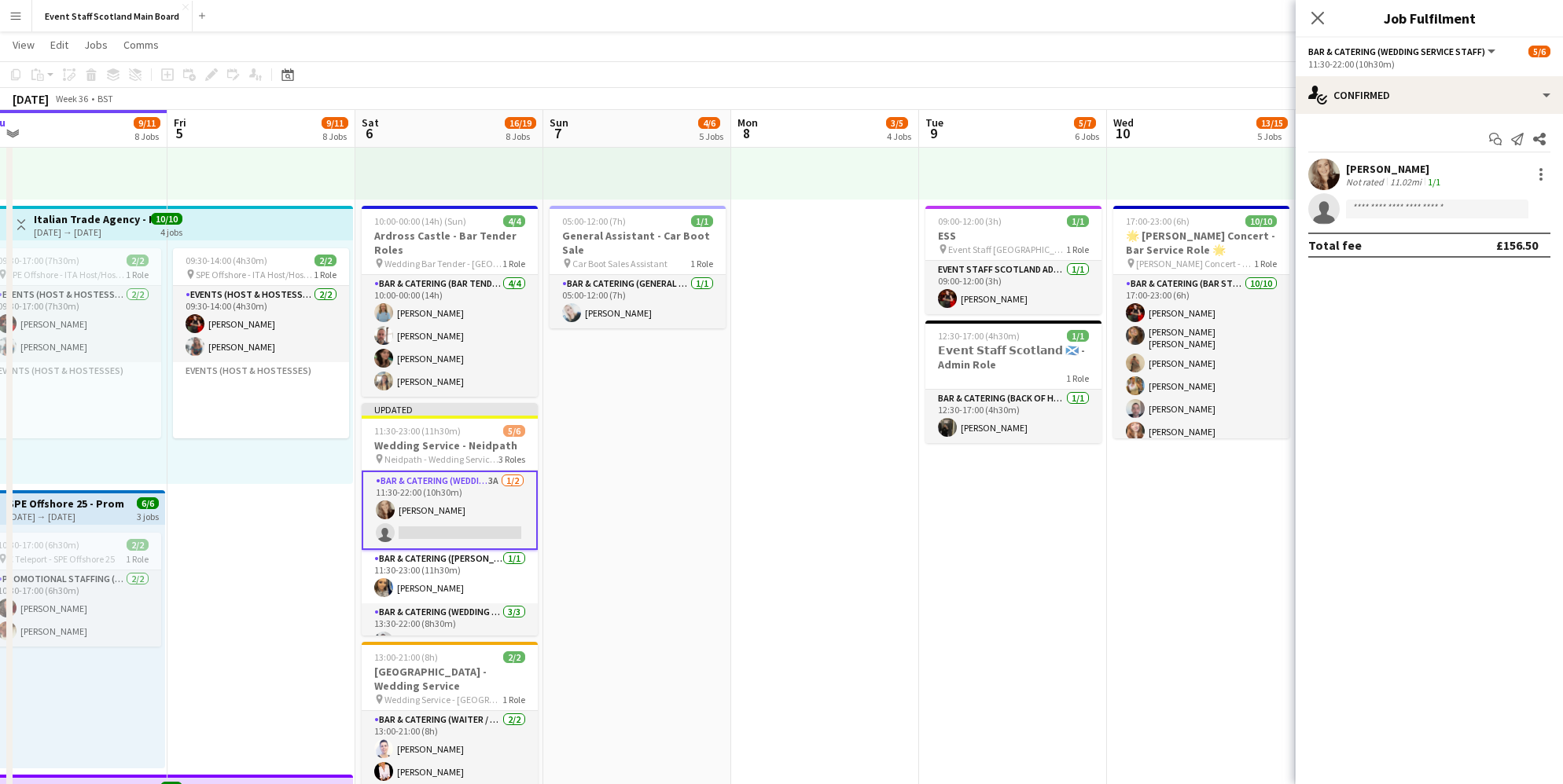
click at [853, 371] on app-date-cell "16:00-00:30 (8h30m) (Tue) 1/1 pin [GEOGRAPHIC_DATA] - Event/FOH Staff 1 Role Ba…" at bounding box center [826, 214] width 188 height 2306
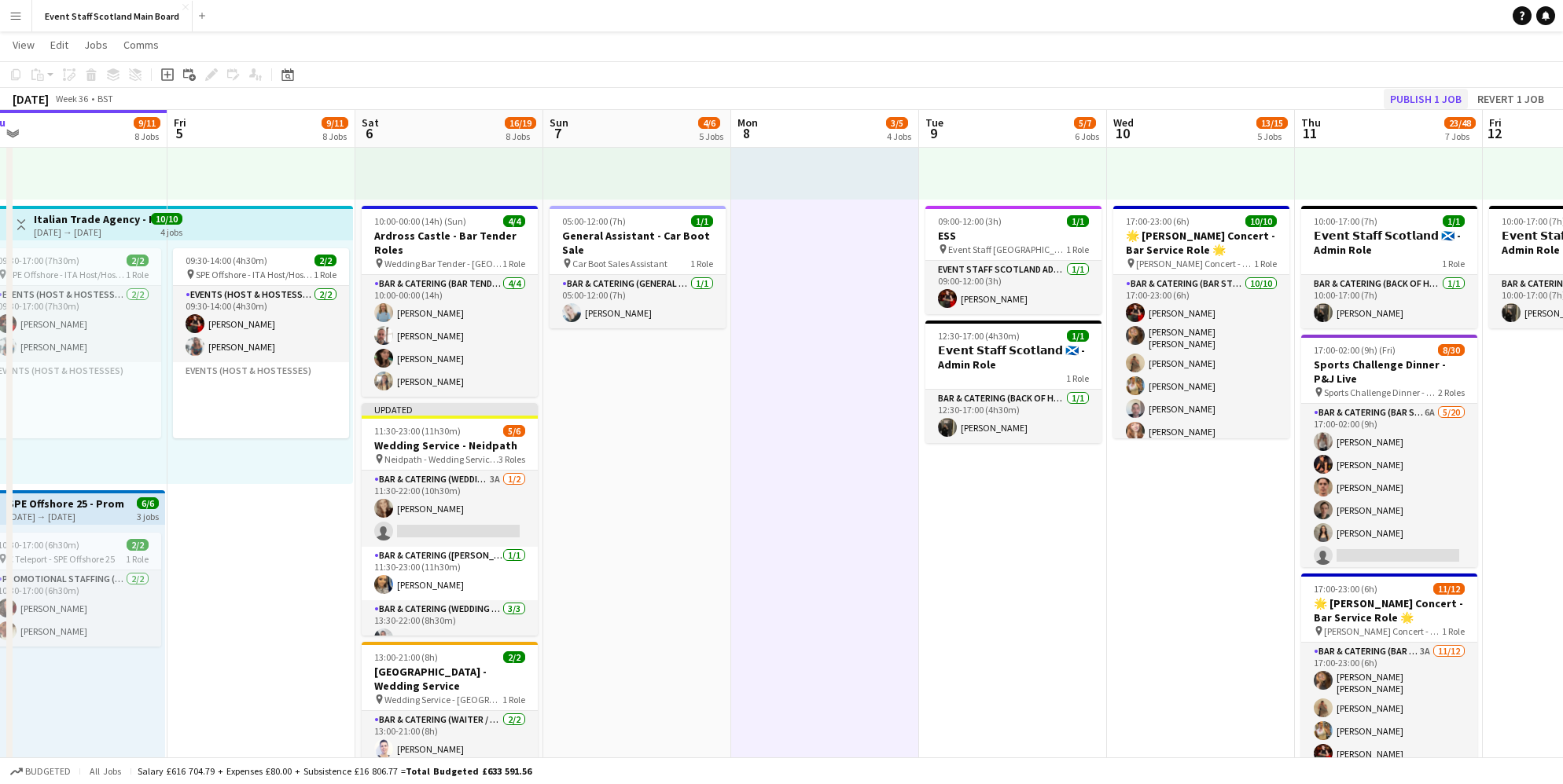
click at [1435, 89] on button "Publish 1 job" at bounding box center [1426, 99] width 84 height 20
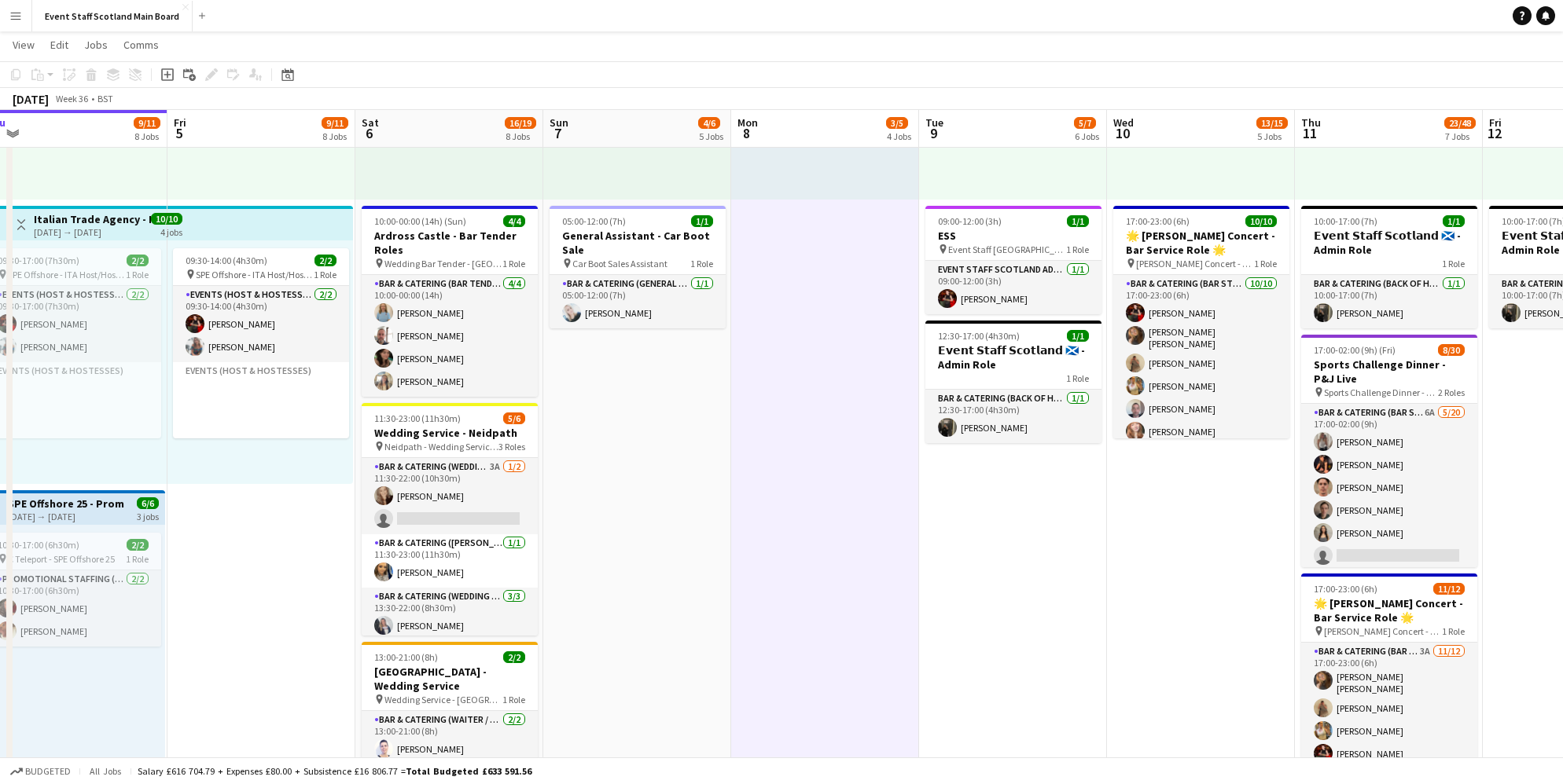
click at [19, 11] on app-icon "Menu" at bounding box center [15, 15] width 12 height 12
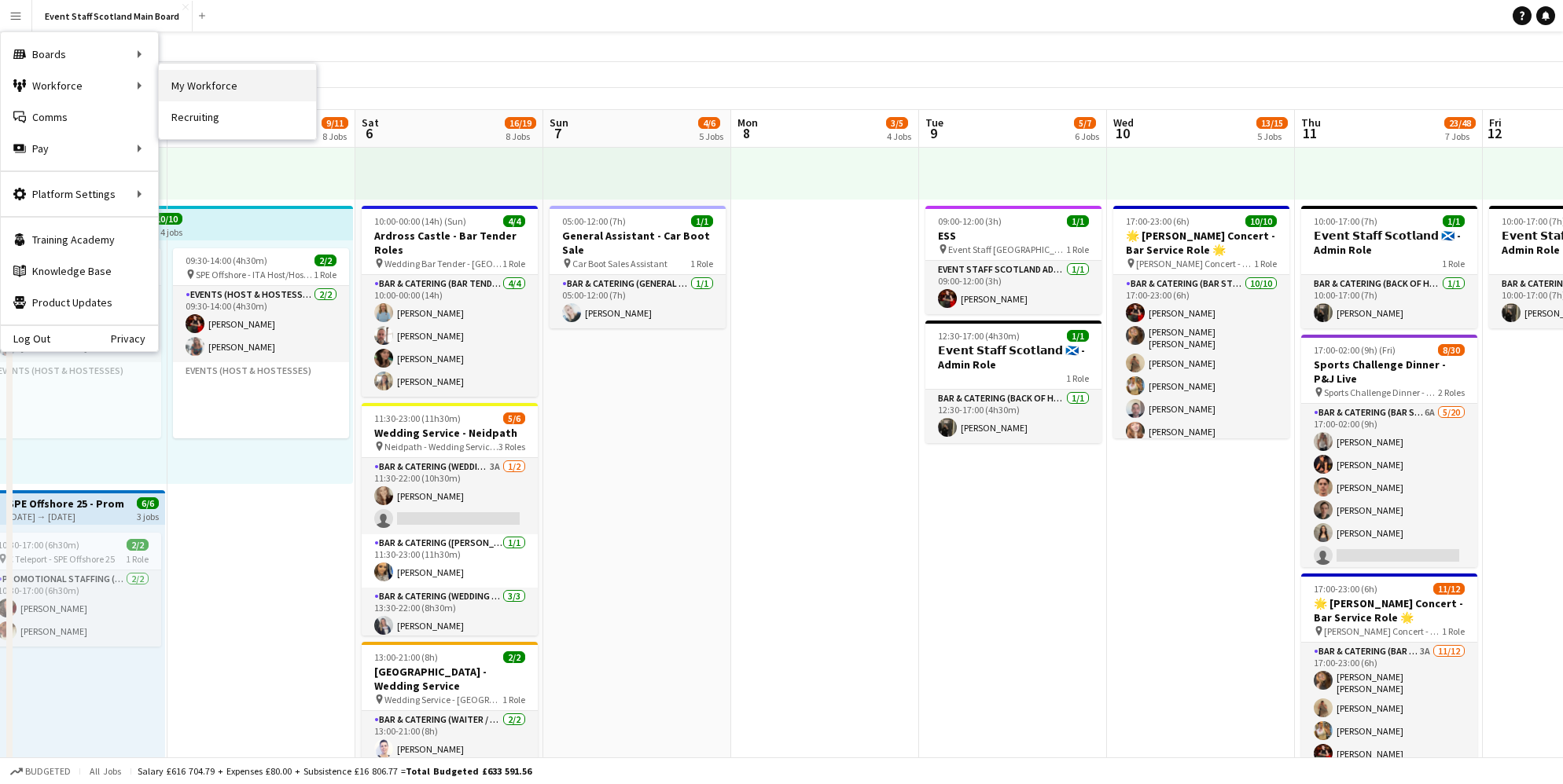
click at [209, 85] on link "My Workforce" at bounding box center [237, 85] width 157 height 32
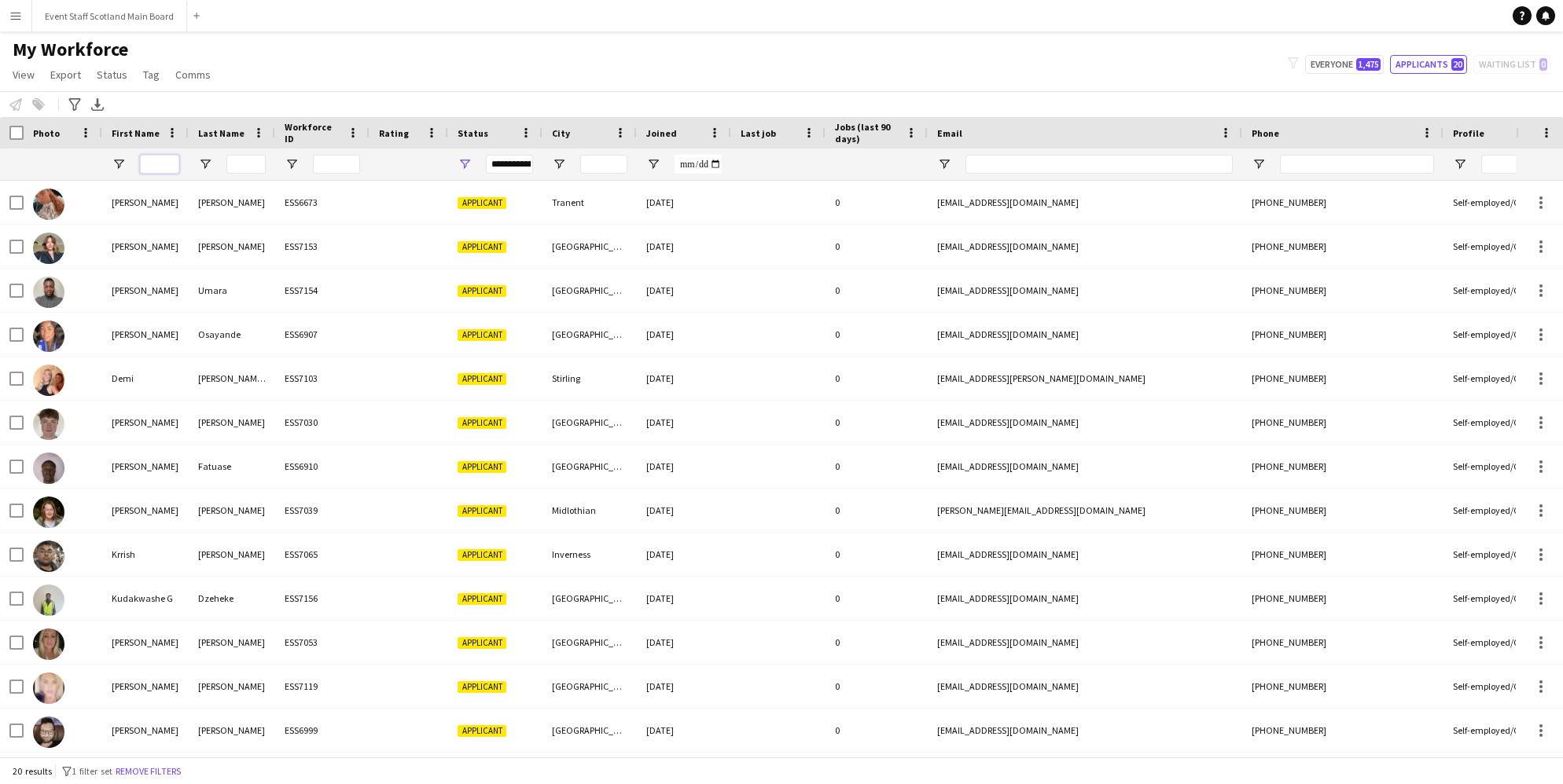
click at [156, 162] on input "First Name Filter Input" at bounding box center [159, 164] width 39 height 19
type input "*****"
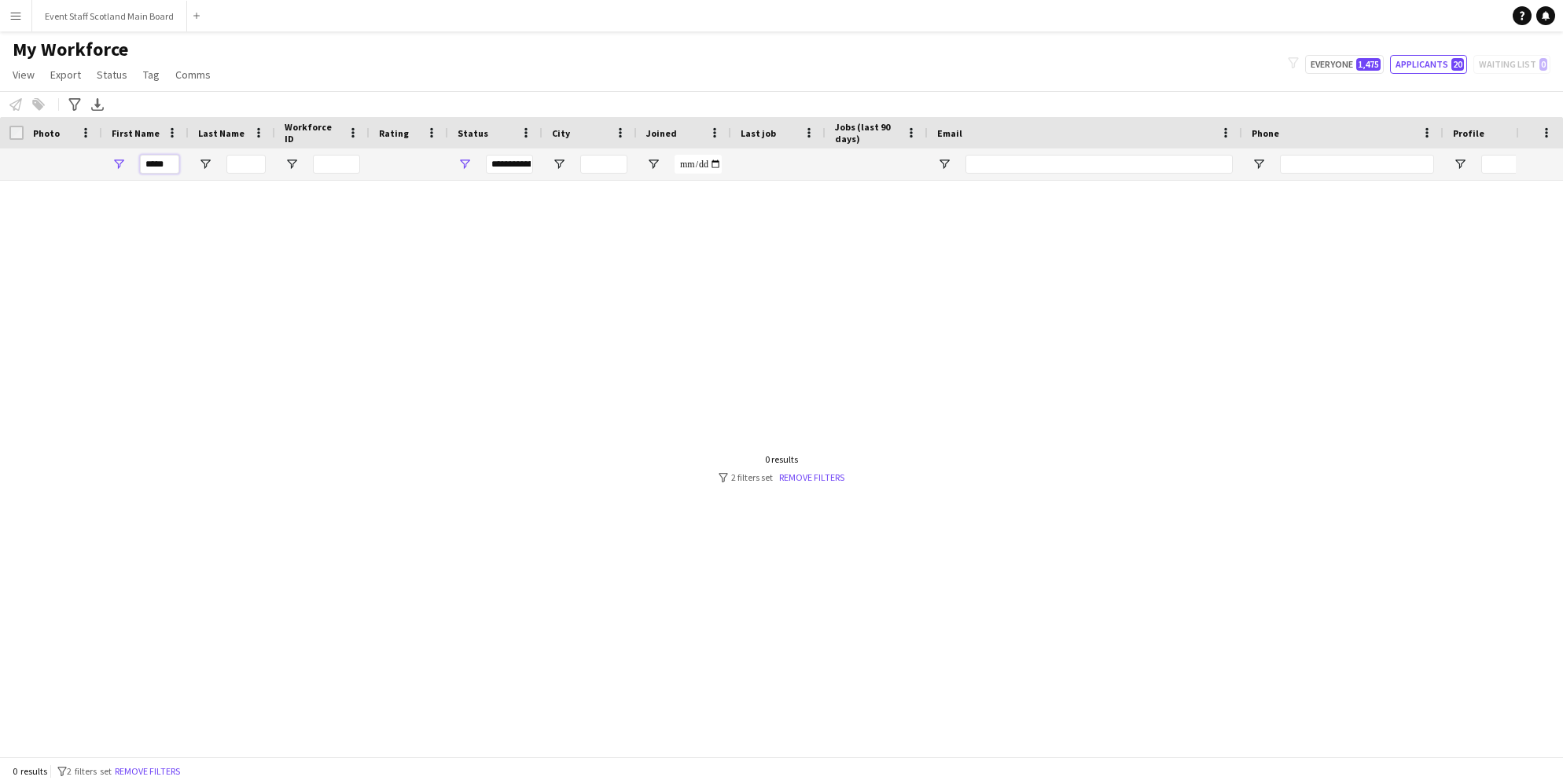
click at [170, 165] on input "*****" at bounding box center [159, 164] width 39 height 19
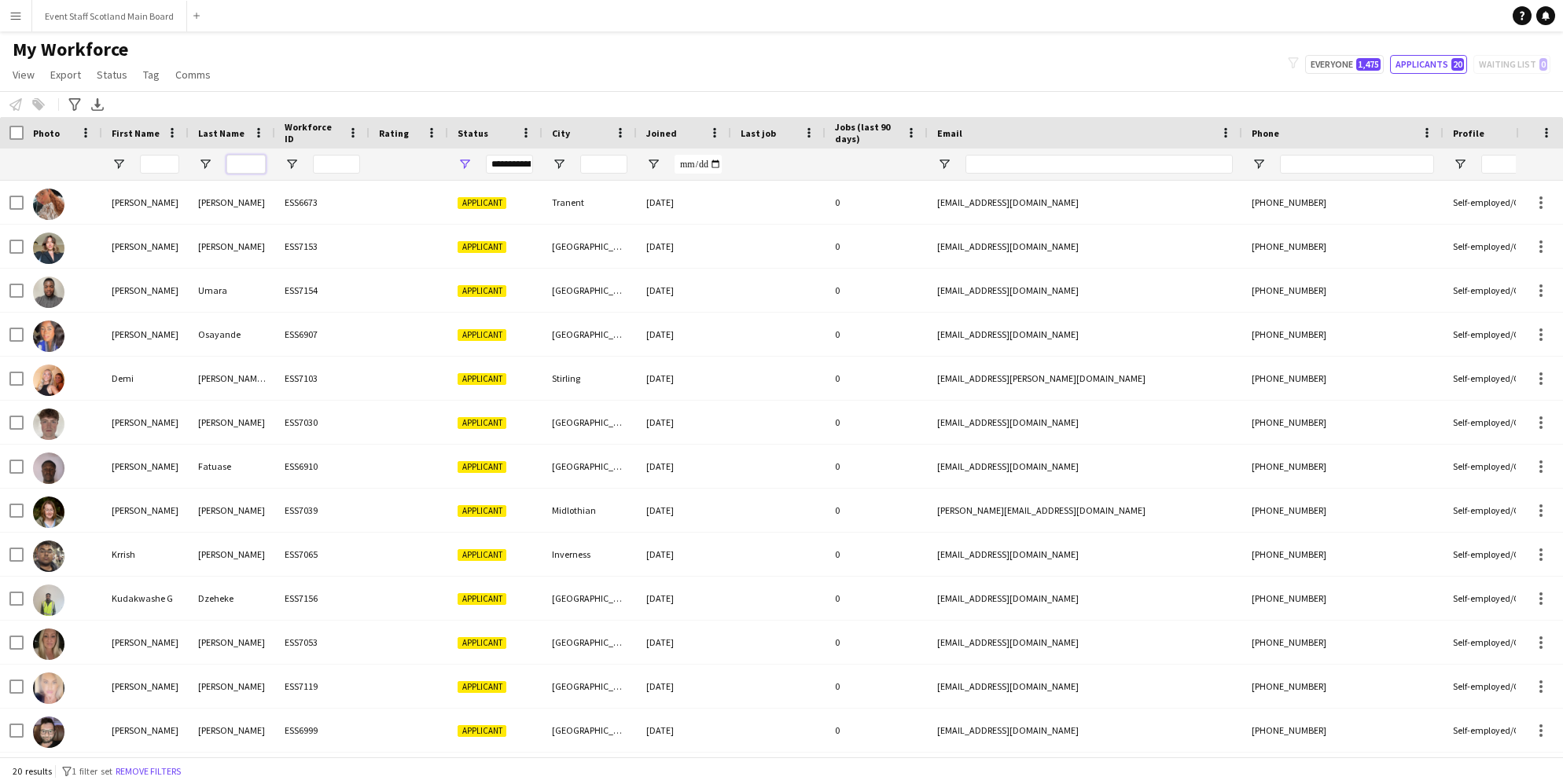
click at [247, 162] on input "Last Name Filter Input" at bounding box center [246, 164] width 39 height 19
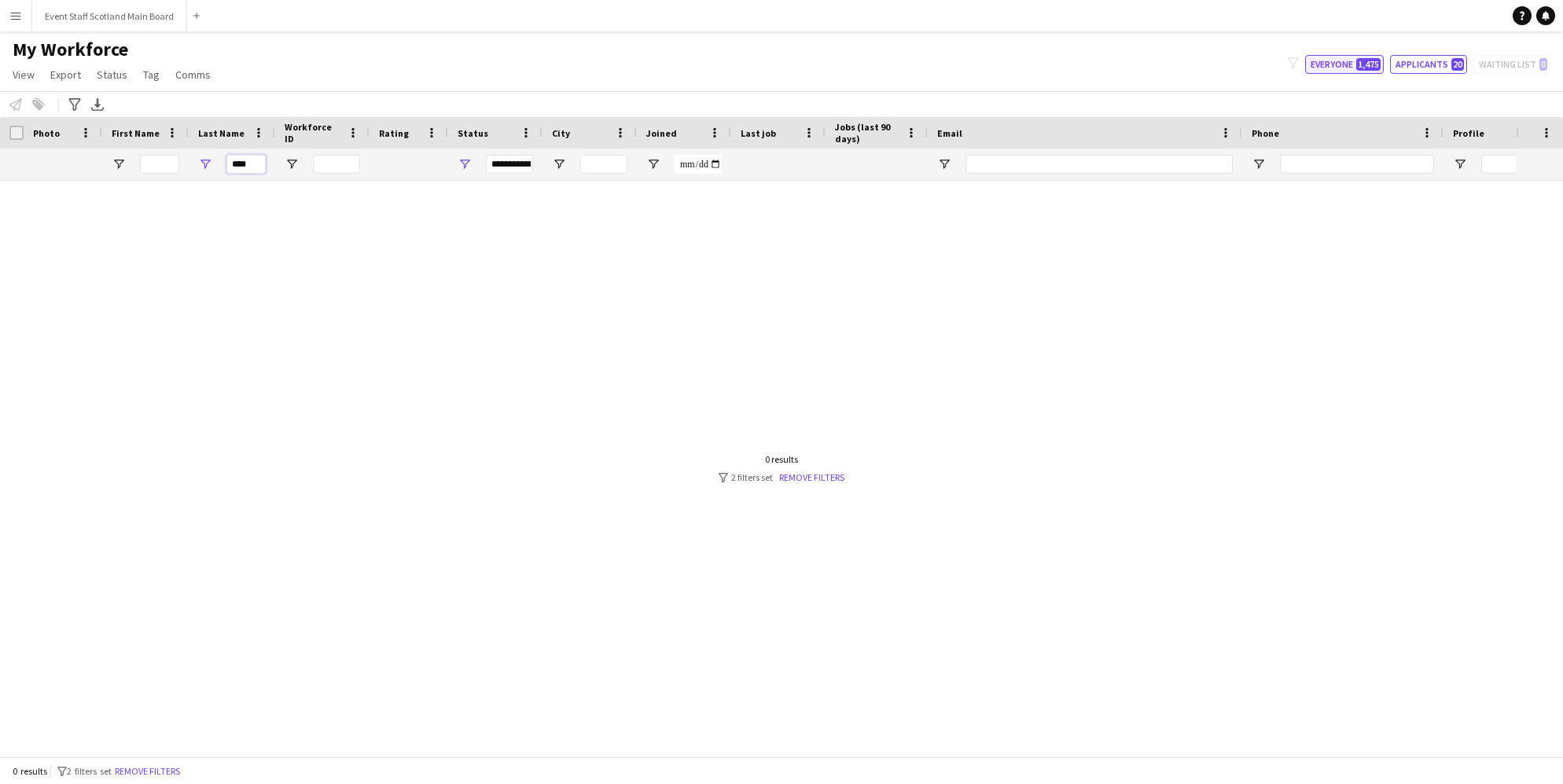
type input "****"
click at [1365, 55] on button "Everyone 1,475" at bounding box center [1344, 64] width 79 height 19
type input "**********"
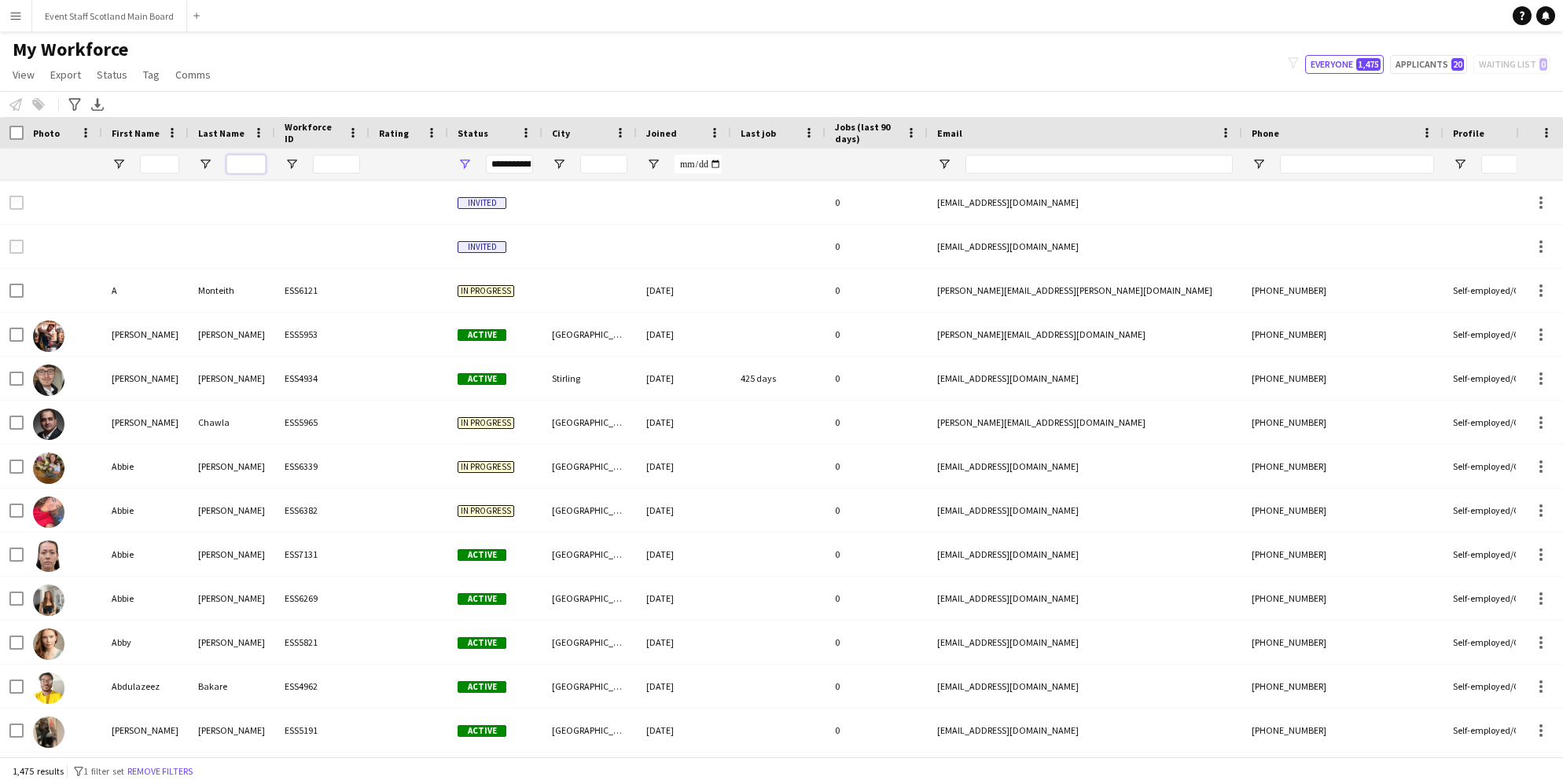
click at [249, 164] on input "Last Name Filter Input" at bounding box center [246, 164] width 39 height 19
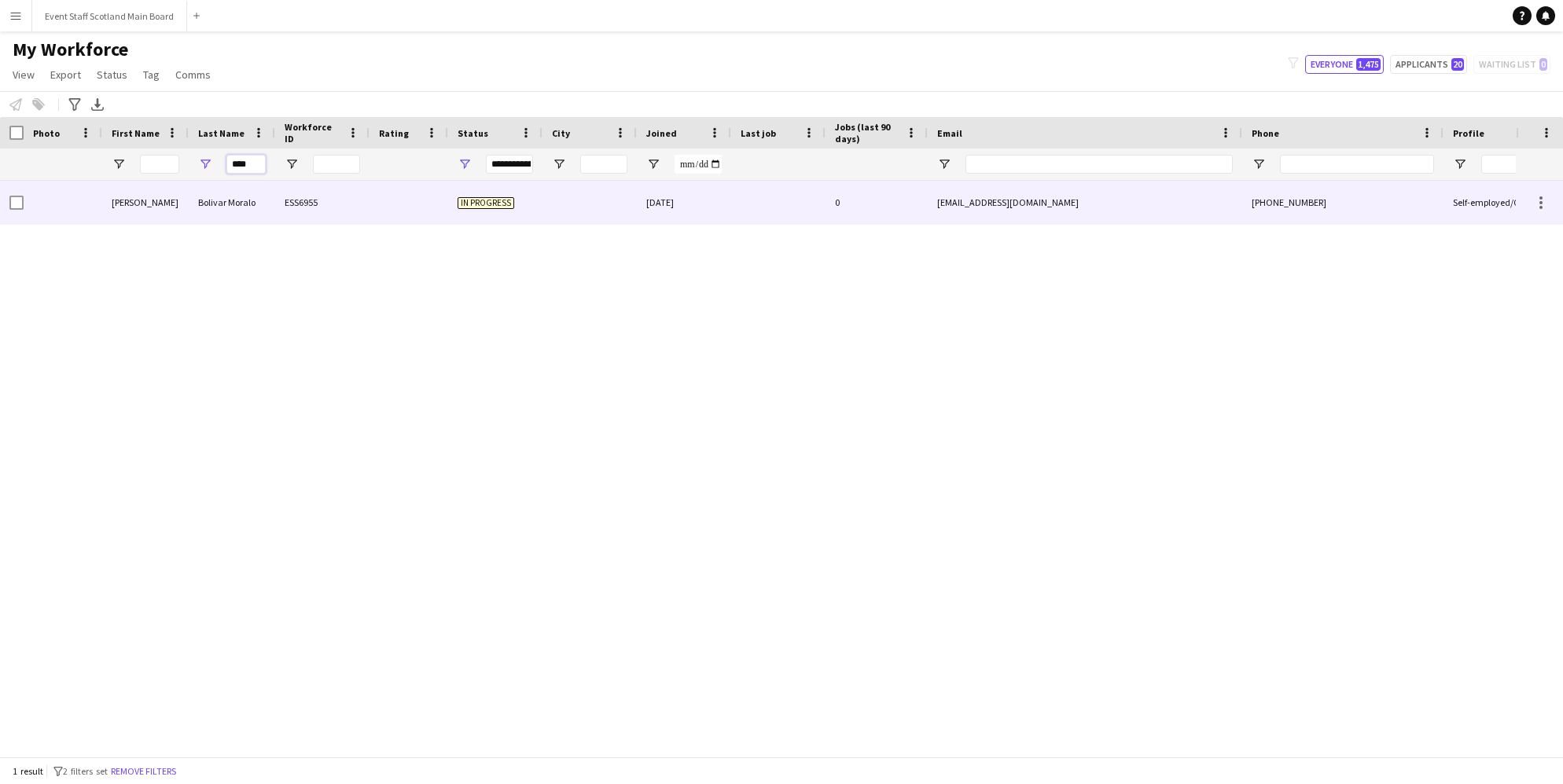
type input "****"
click at [250, 211] on div "Bolivar Moralo" at bounding box center [232, 202] width 86 height 43
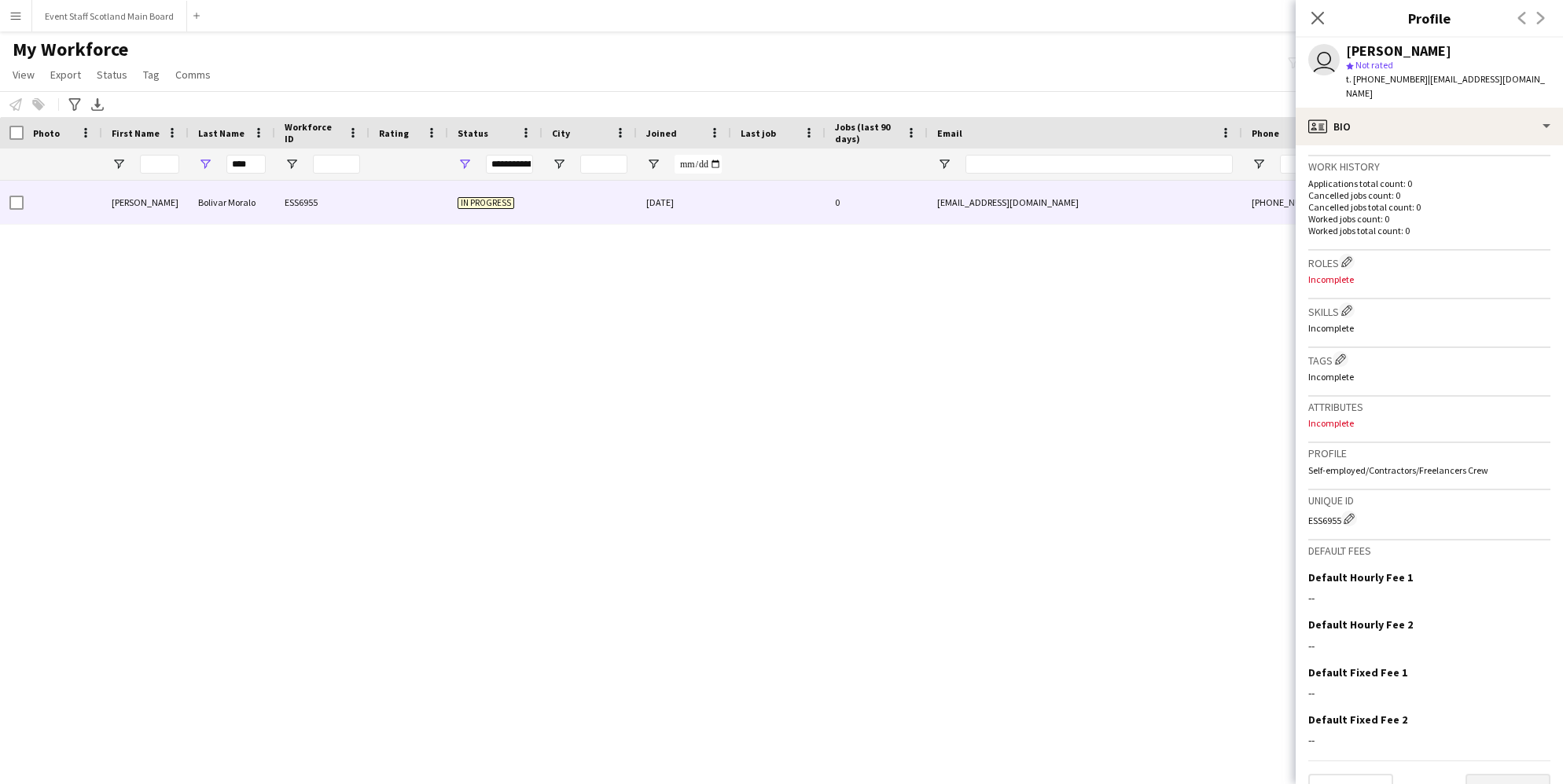
scroll to position [375, 0]
click at [1513, 775] on button "Next" at bounding box center [1508, 791] width 84 height 32
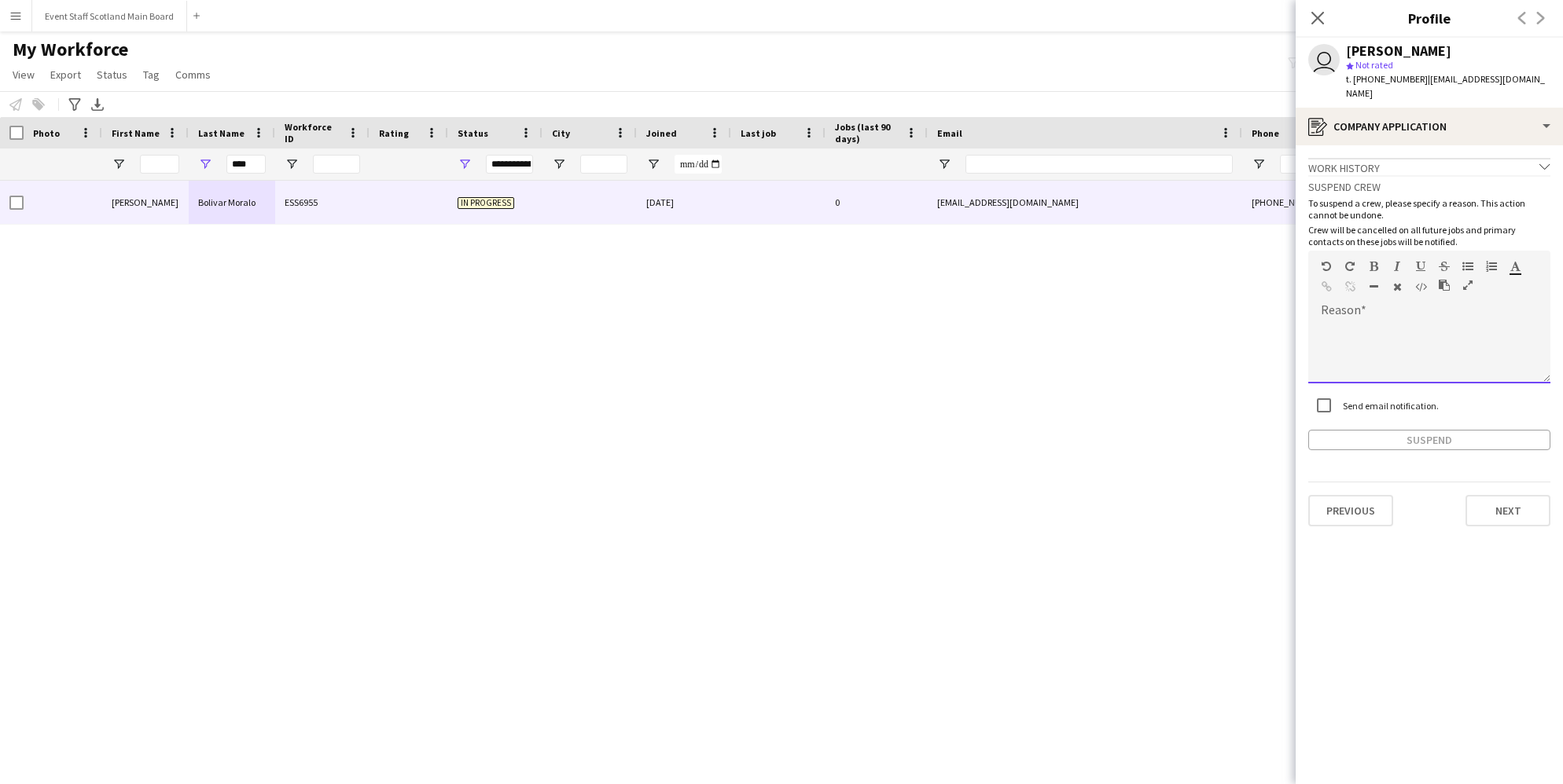
click at [1357, 322] on div at bounding box center [1430, 352] width 242 height 63
click at [1383, 430] on button "Suspend" at bounding box center [1430, 440] width 242 height 20
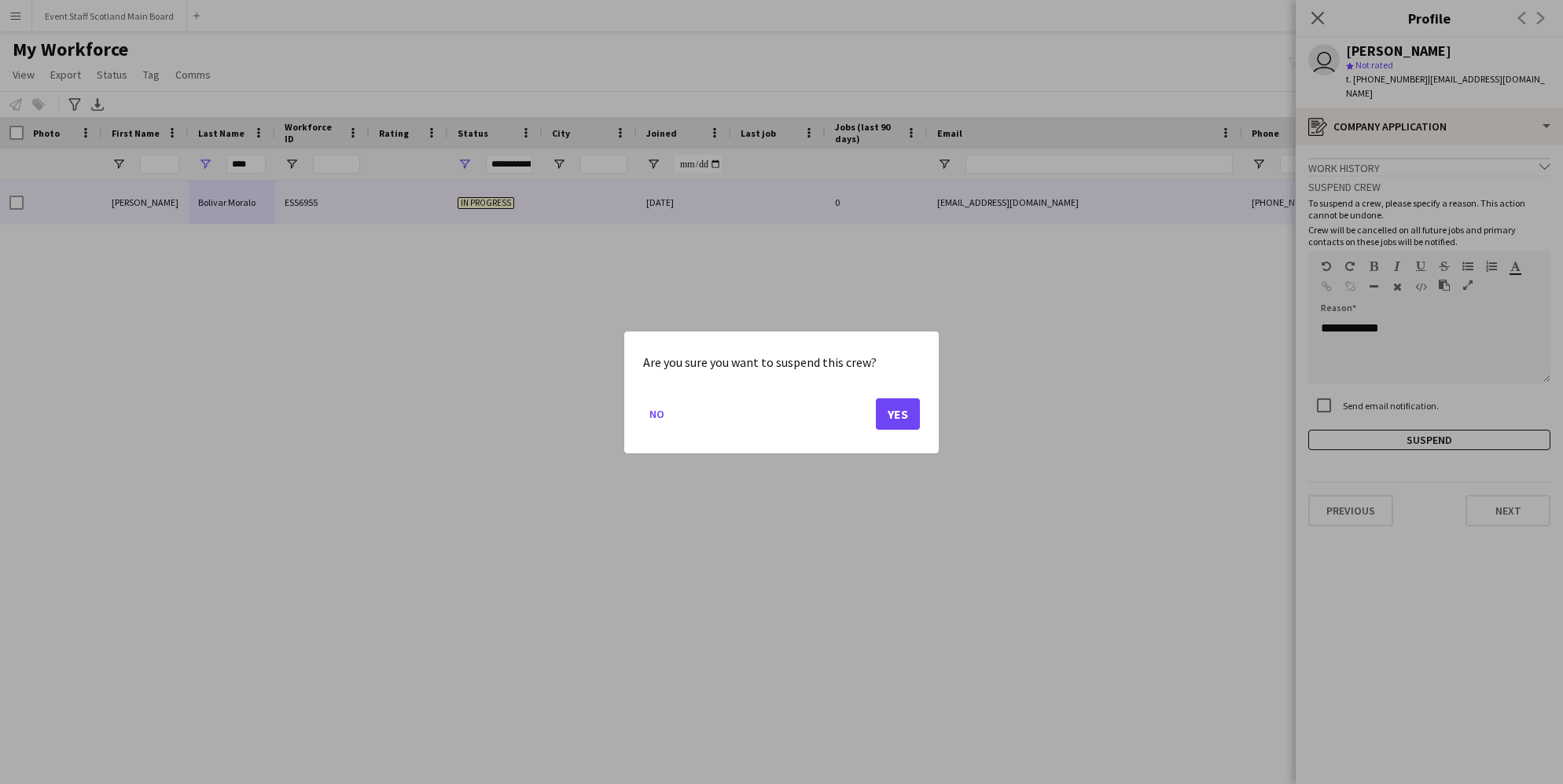
click at [897, 418] on button "Yes" at bounding box center [898, 413] width 44 height 32
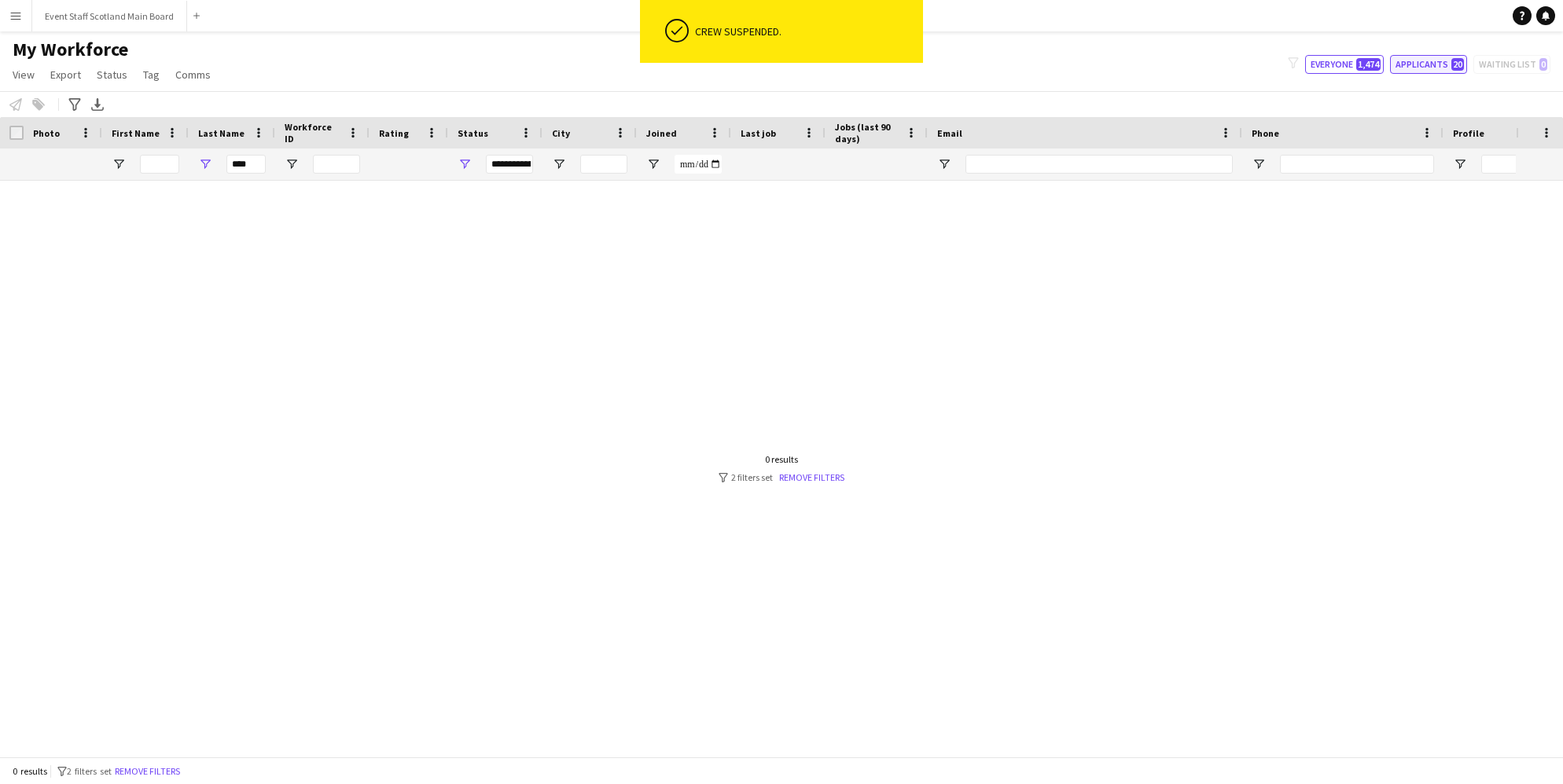
click at [1412, 59] on button "Applicants 20" at bounding box center [1429, 64] width 77 height 19
type input "**********"
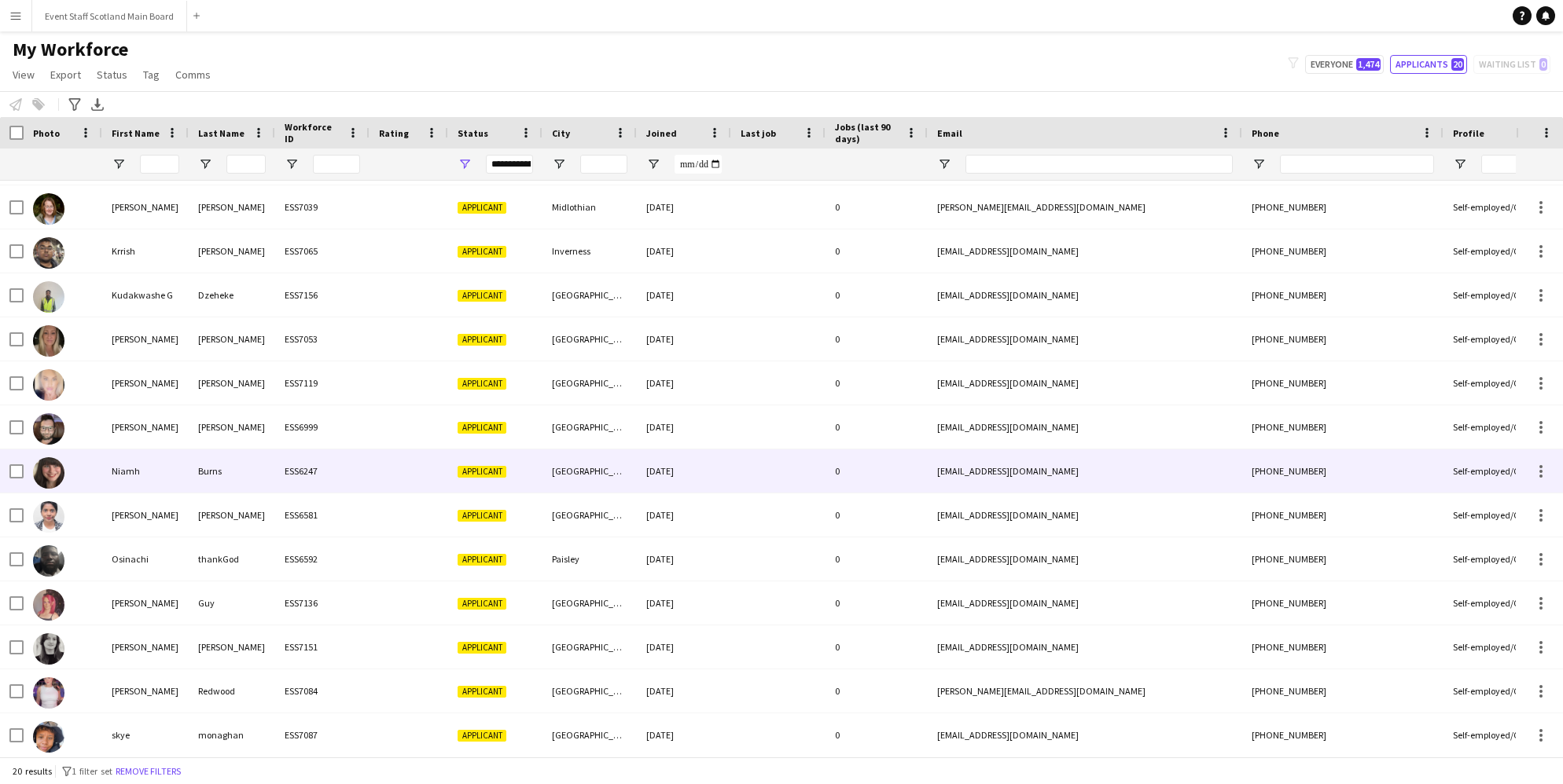
scroll to position [0, 0]
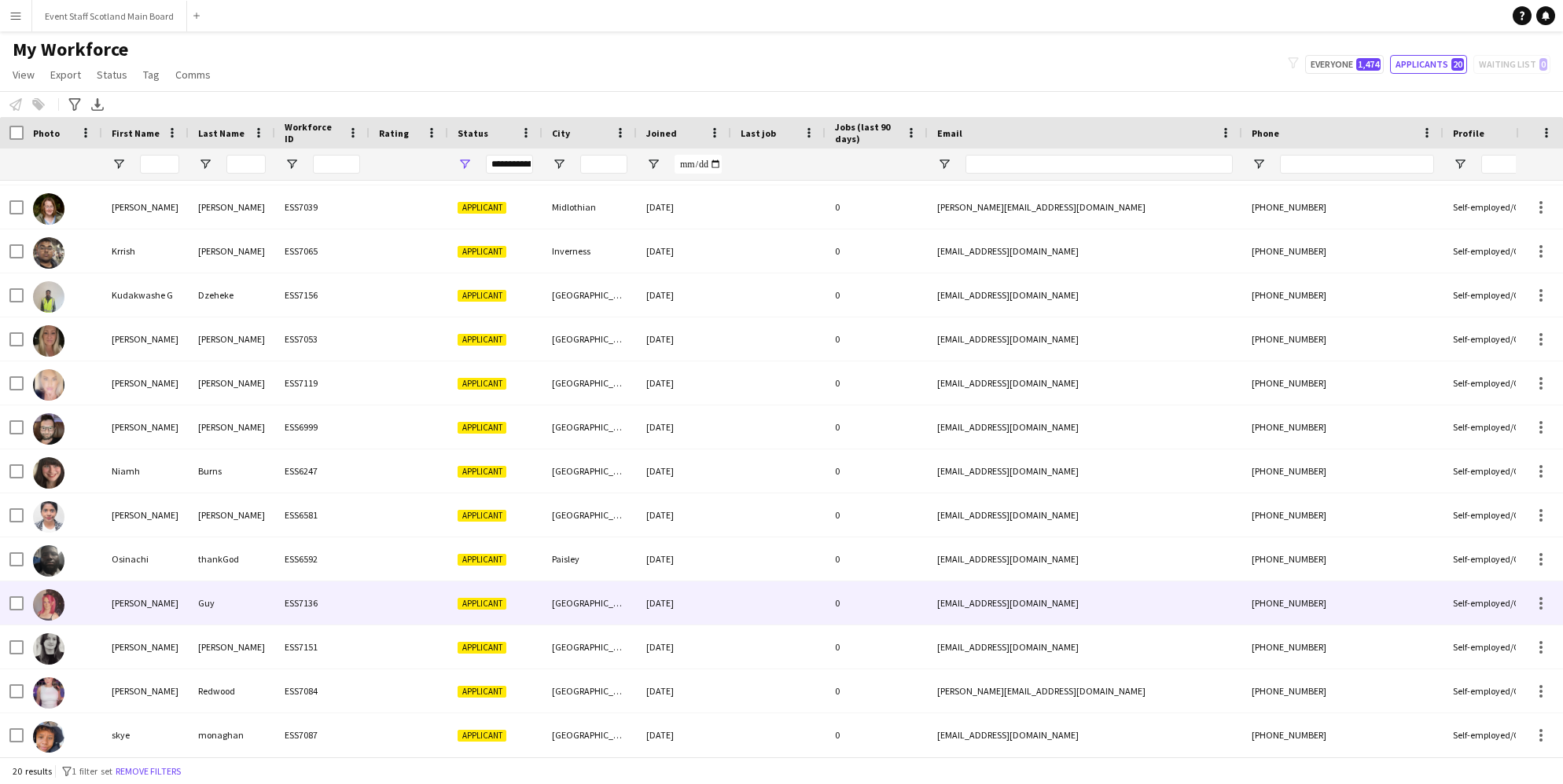
click at [584, 610] on div "[GEOGRAPHIC_DATA]" at bounding box center [589, 603] width 94 height 43
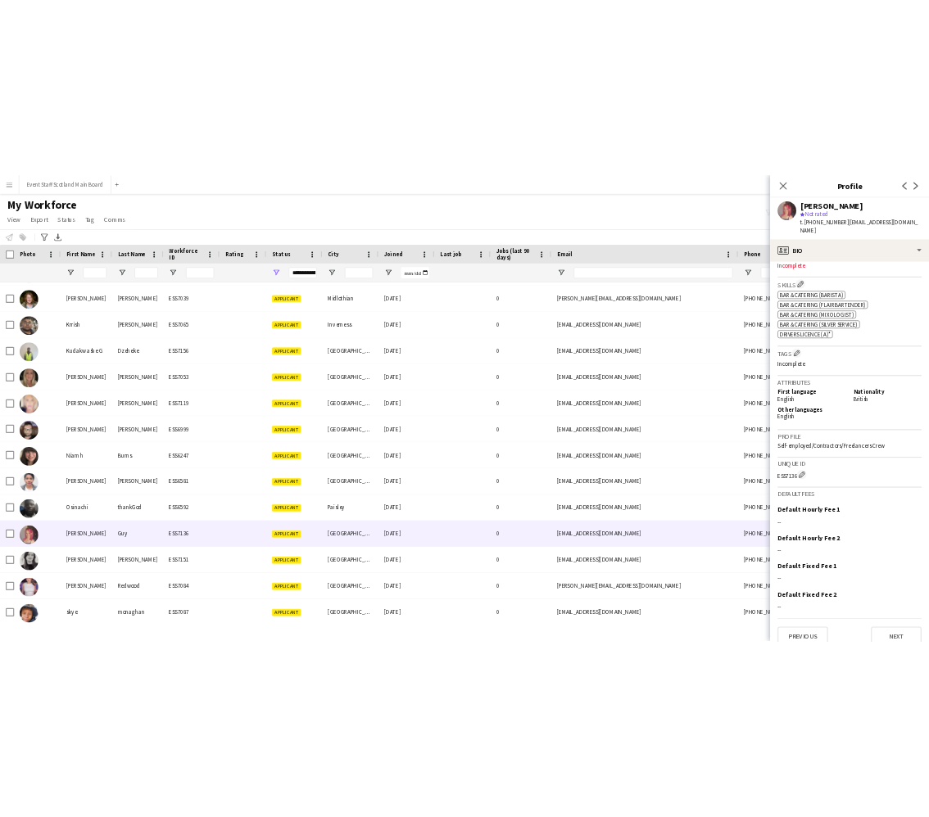
scroll to position [521, 0]
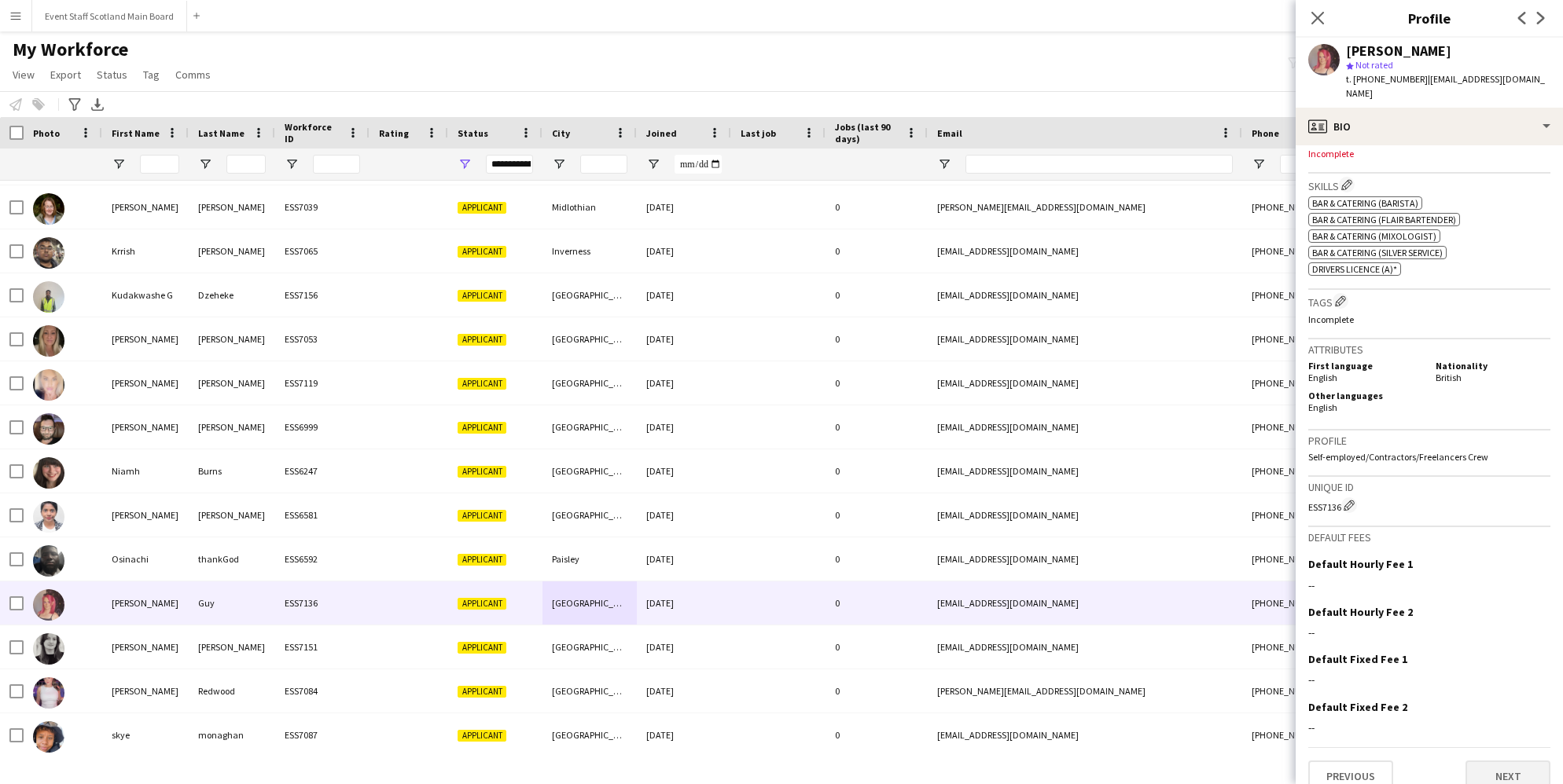
click at [1504, 761] on button "Next" at bounding box center [1508, 776] width 84 height 32
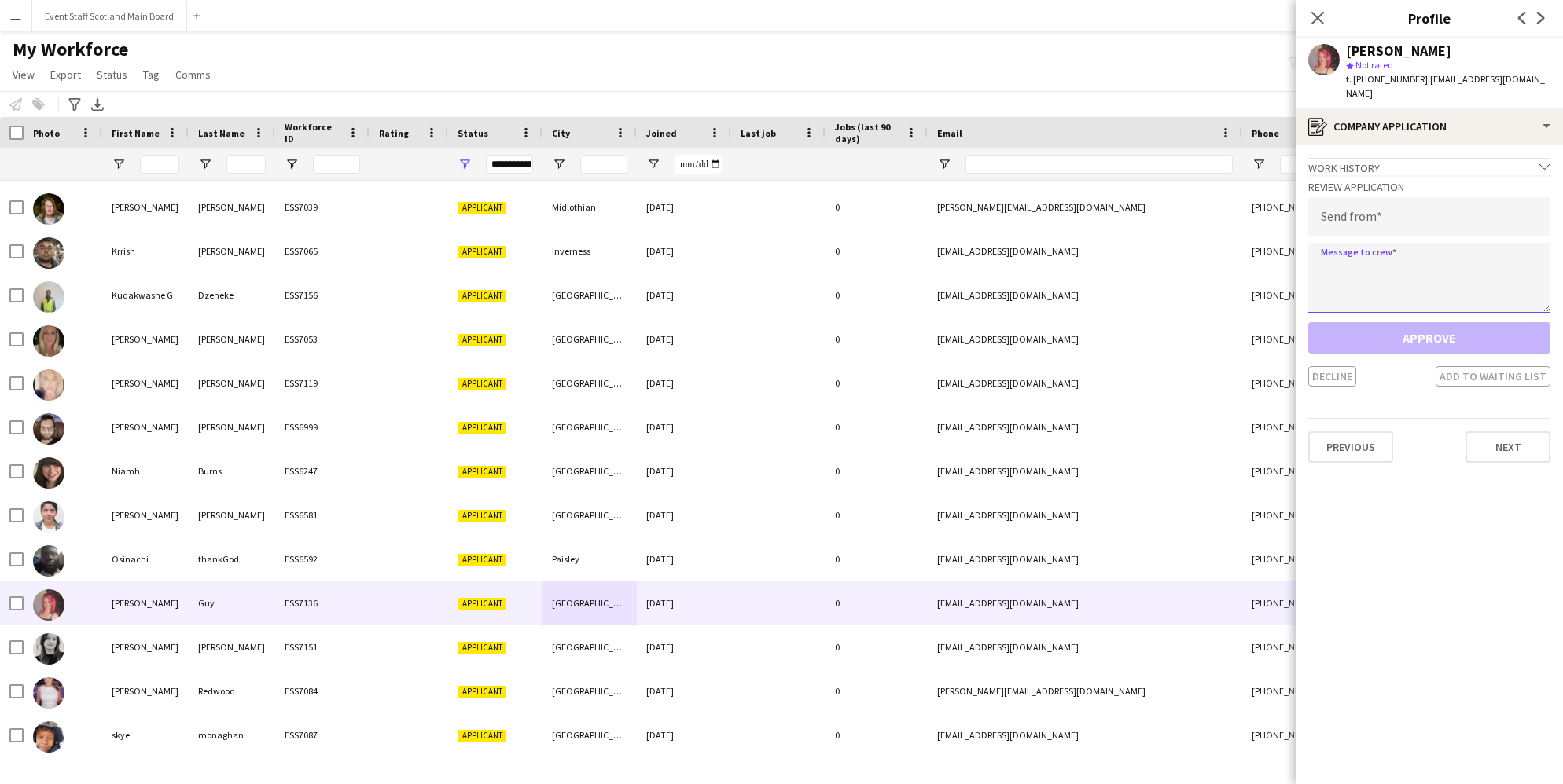
click at [1379, 278] on textarea at bounding box center [1430, 278] width 242 height 71
